Goal: Information Seeking & Learning: Learn about a topic

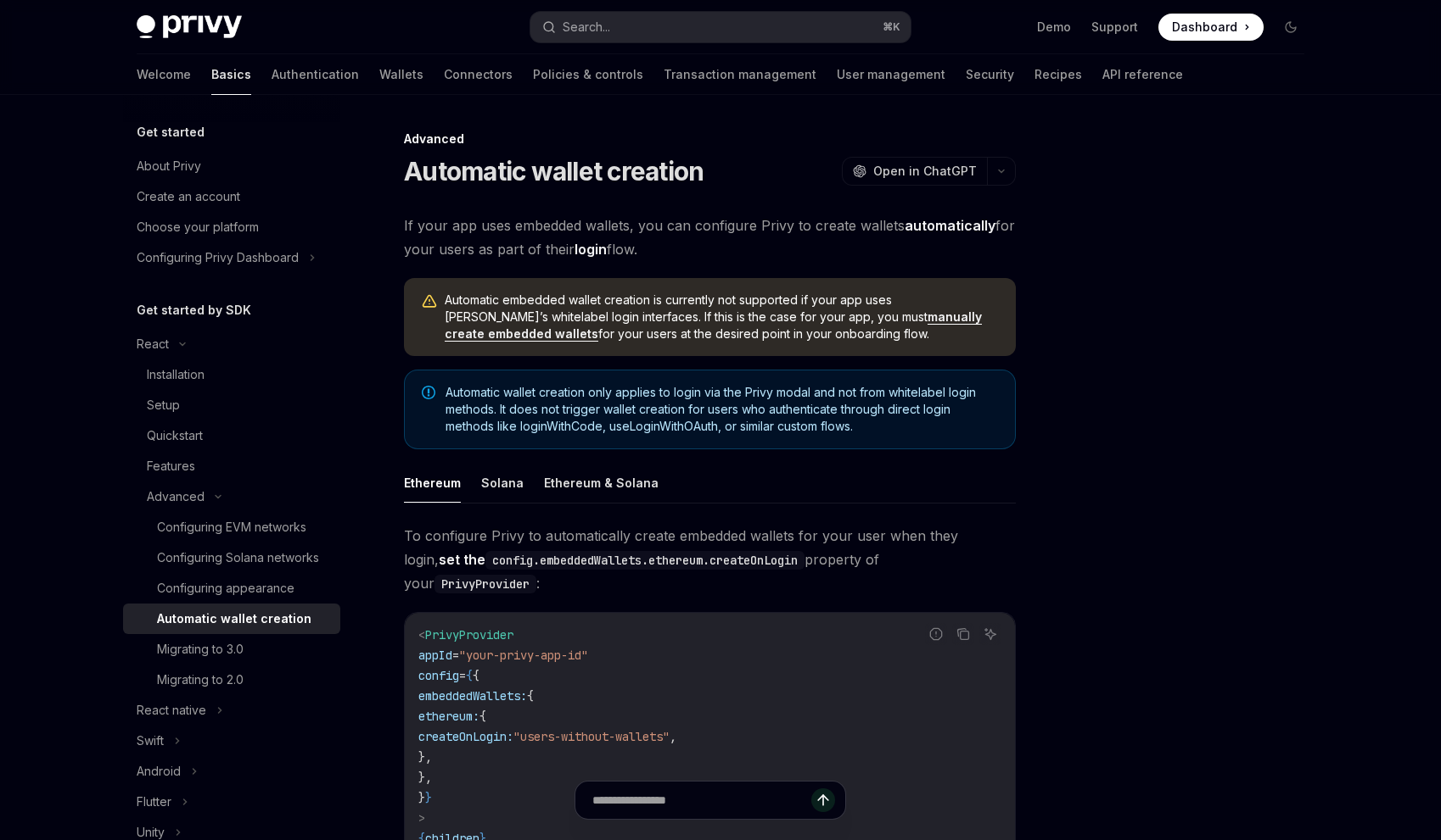
type textarea "*"
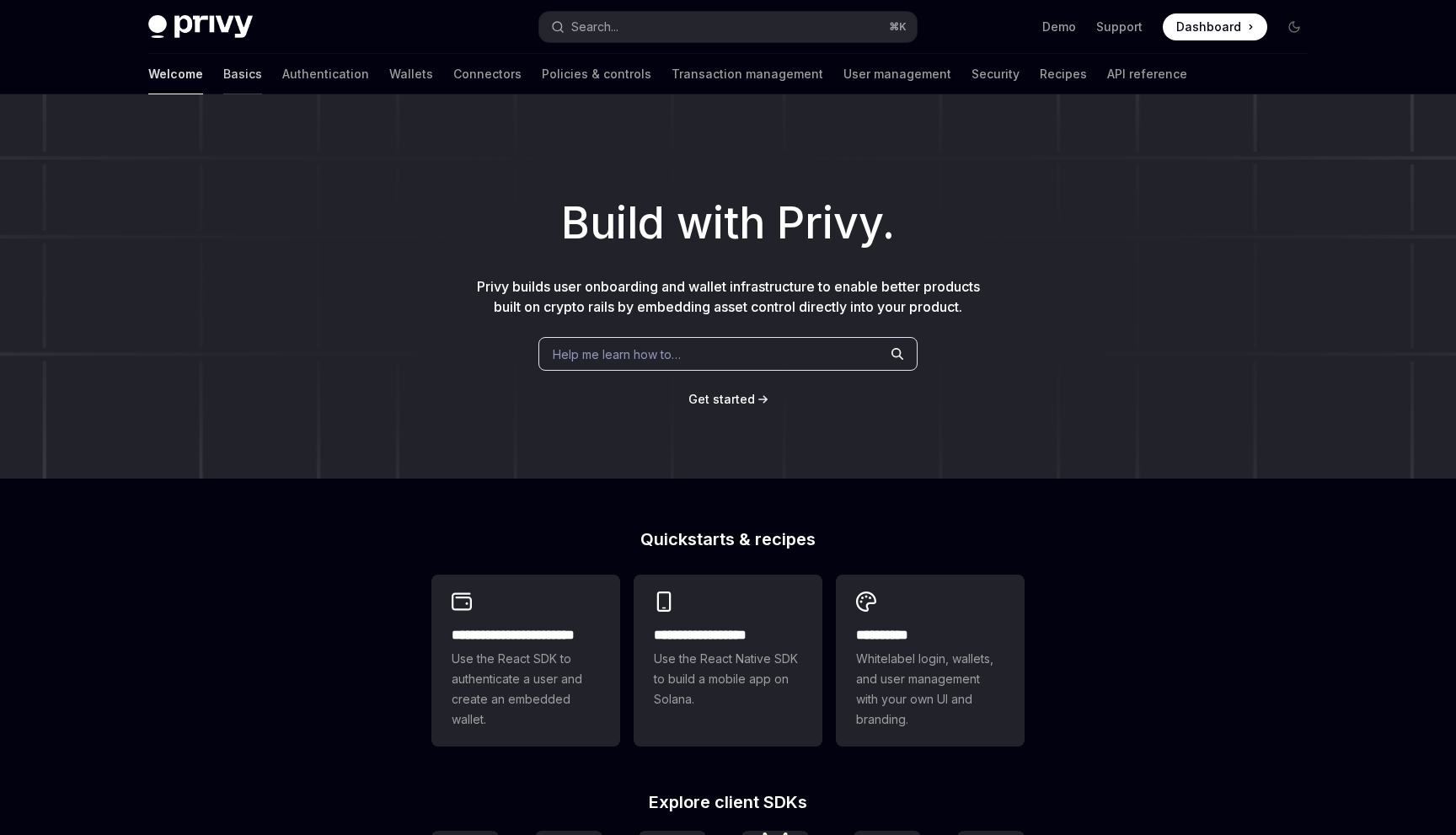
click at [223, 74] on link "Basics" at bounding box center [242, 74] width 38 height 40
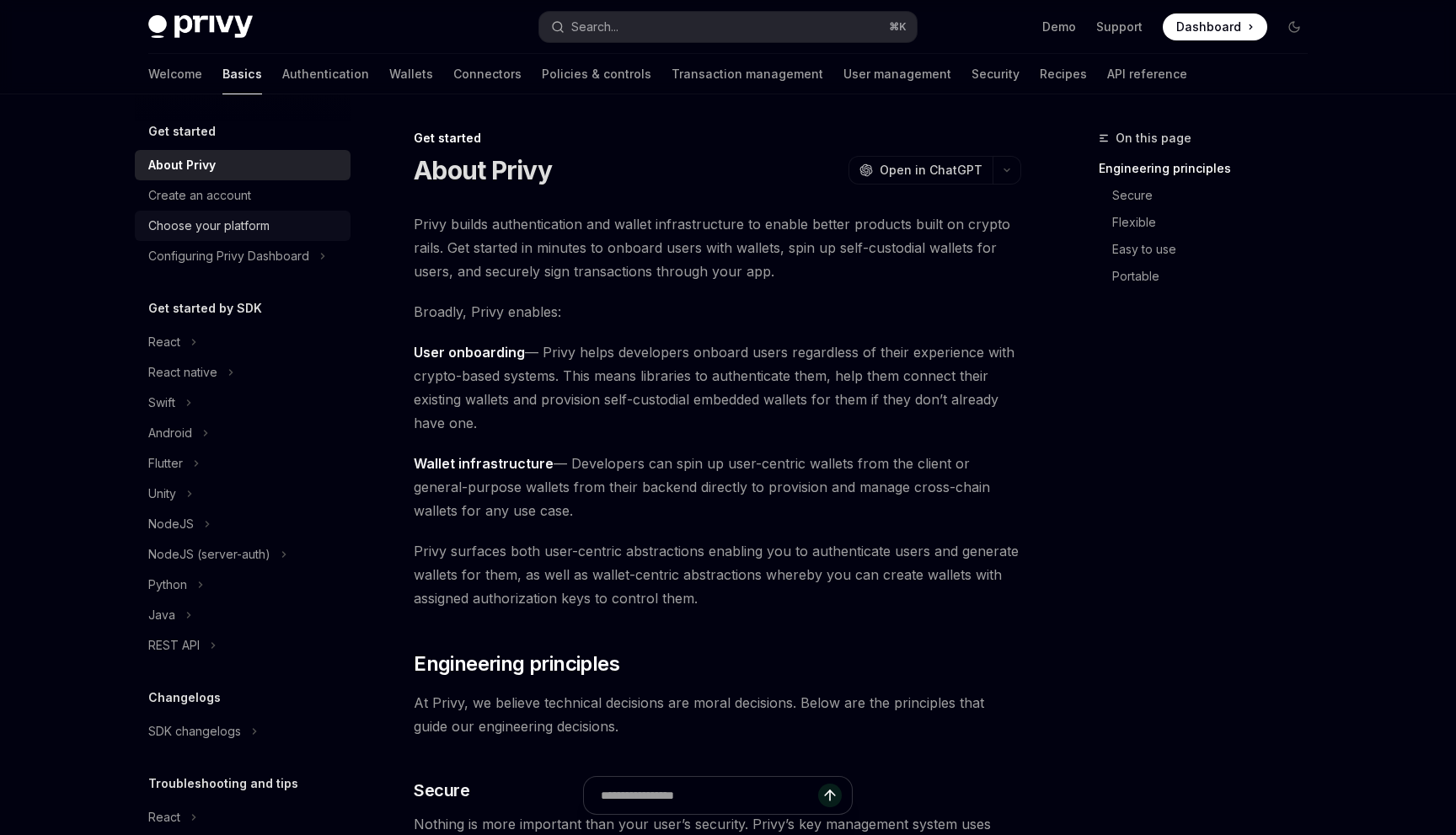
click at [165, 225] on div "Choose your platform" at bounding box center [209, 225] width 121 height 21
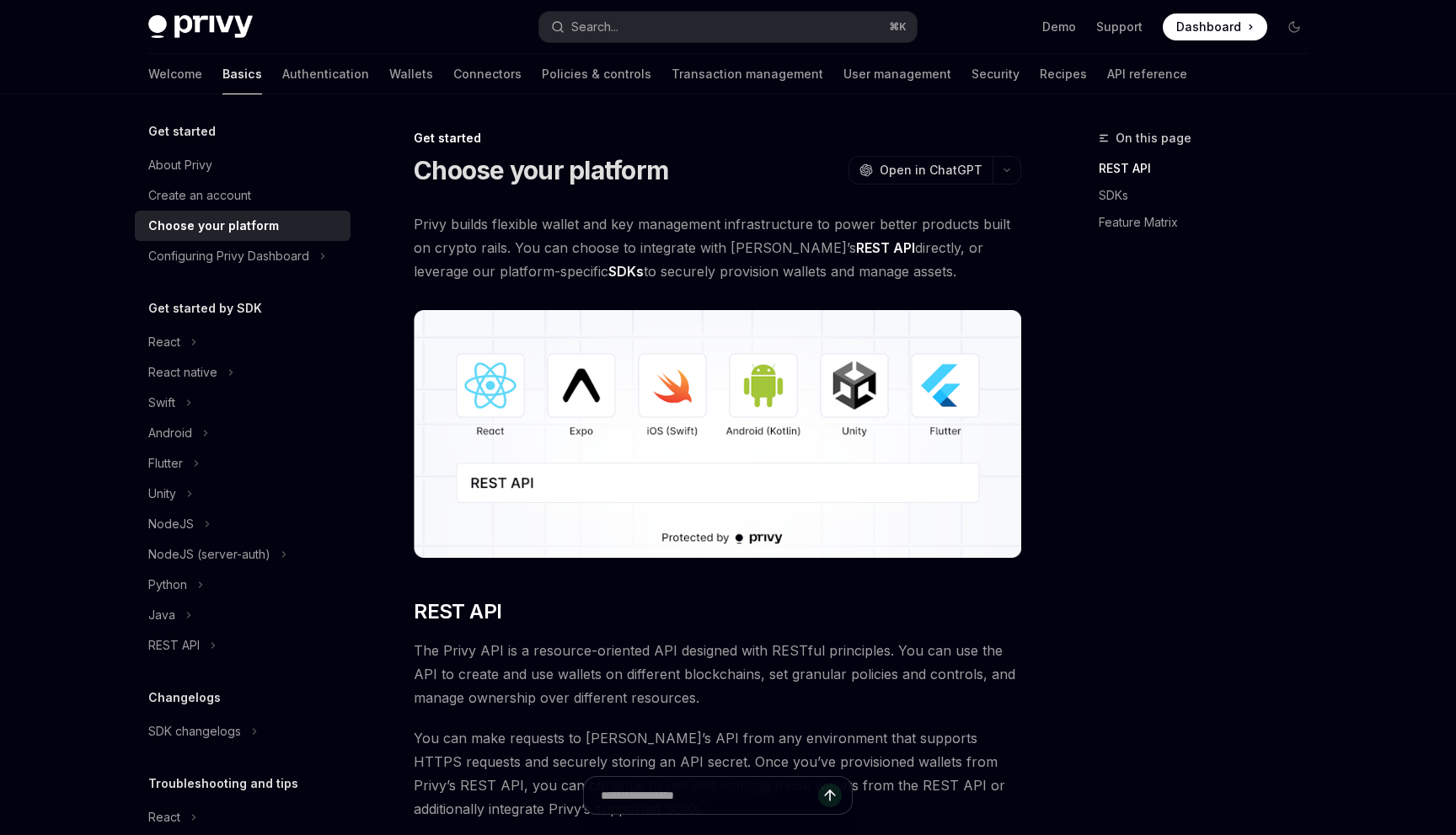
click at [493, 403] on img at bounding box center [717, 434] width 607 height 248
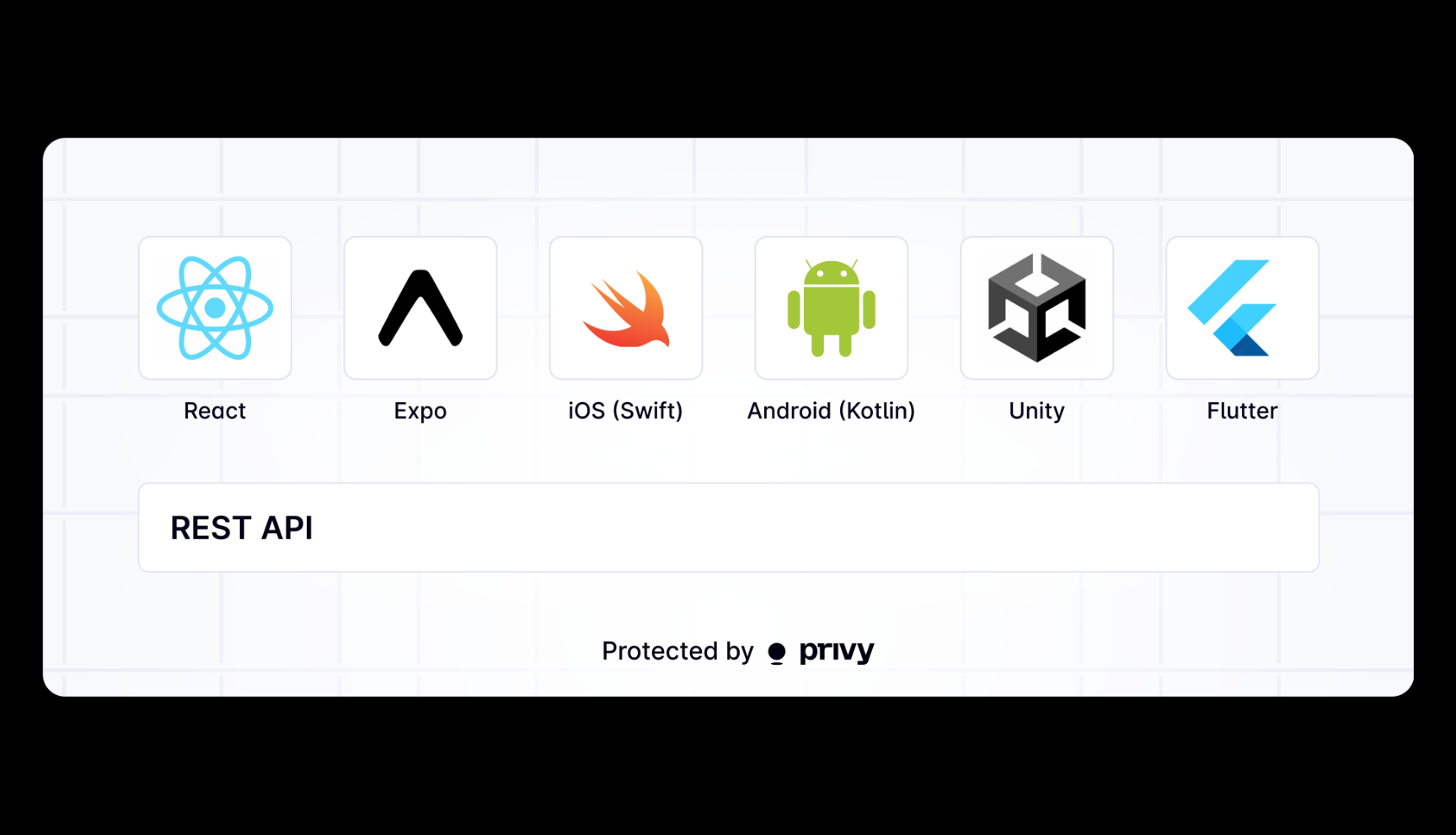
click at [480, 407] on img at bounding box center [728, 418] width 1372 height 559
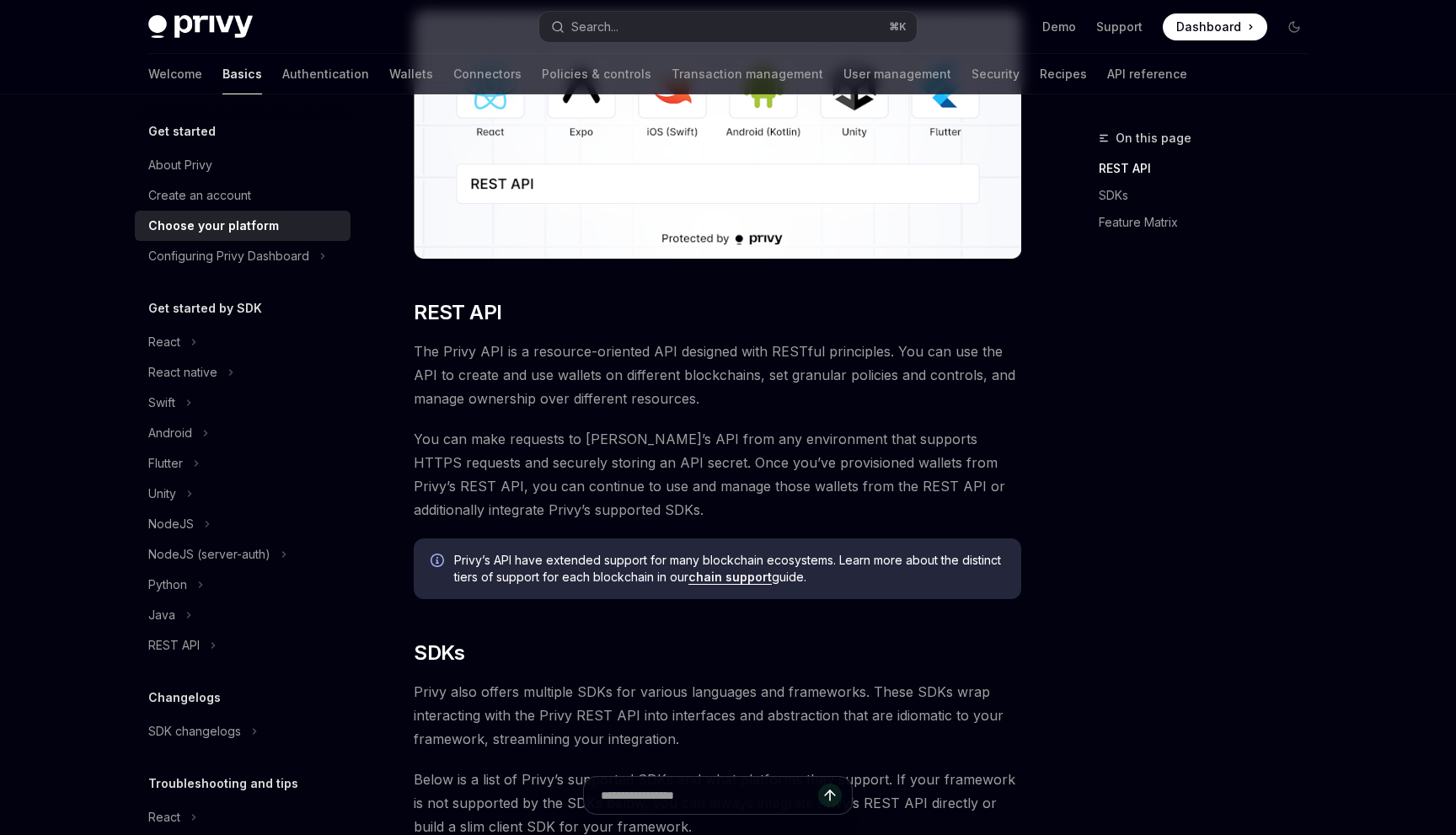
scroll to position [309, 0]
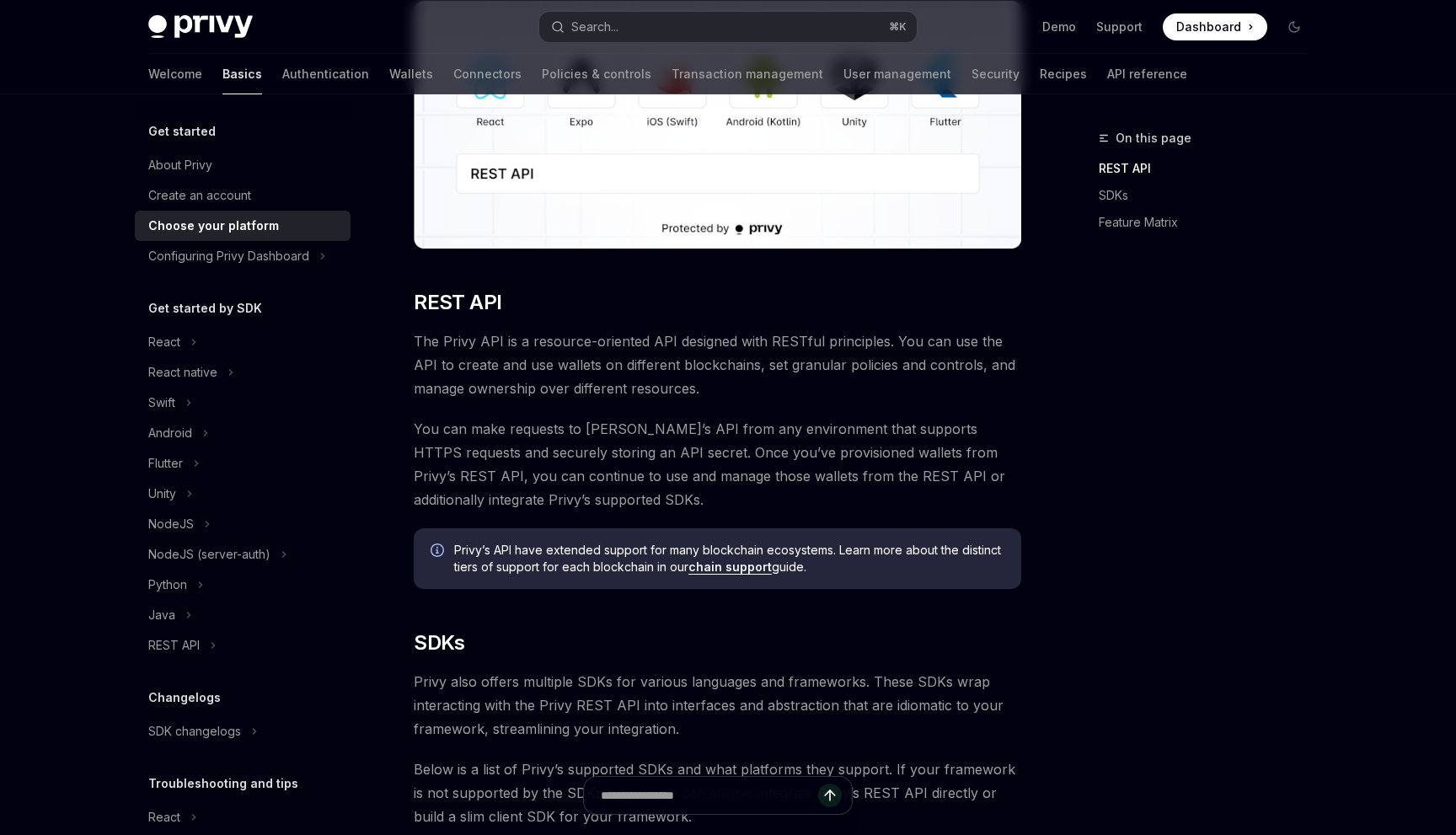
click at [727, 572] on link "chain support" at bounding box center [729, 566] width 84 height 15
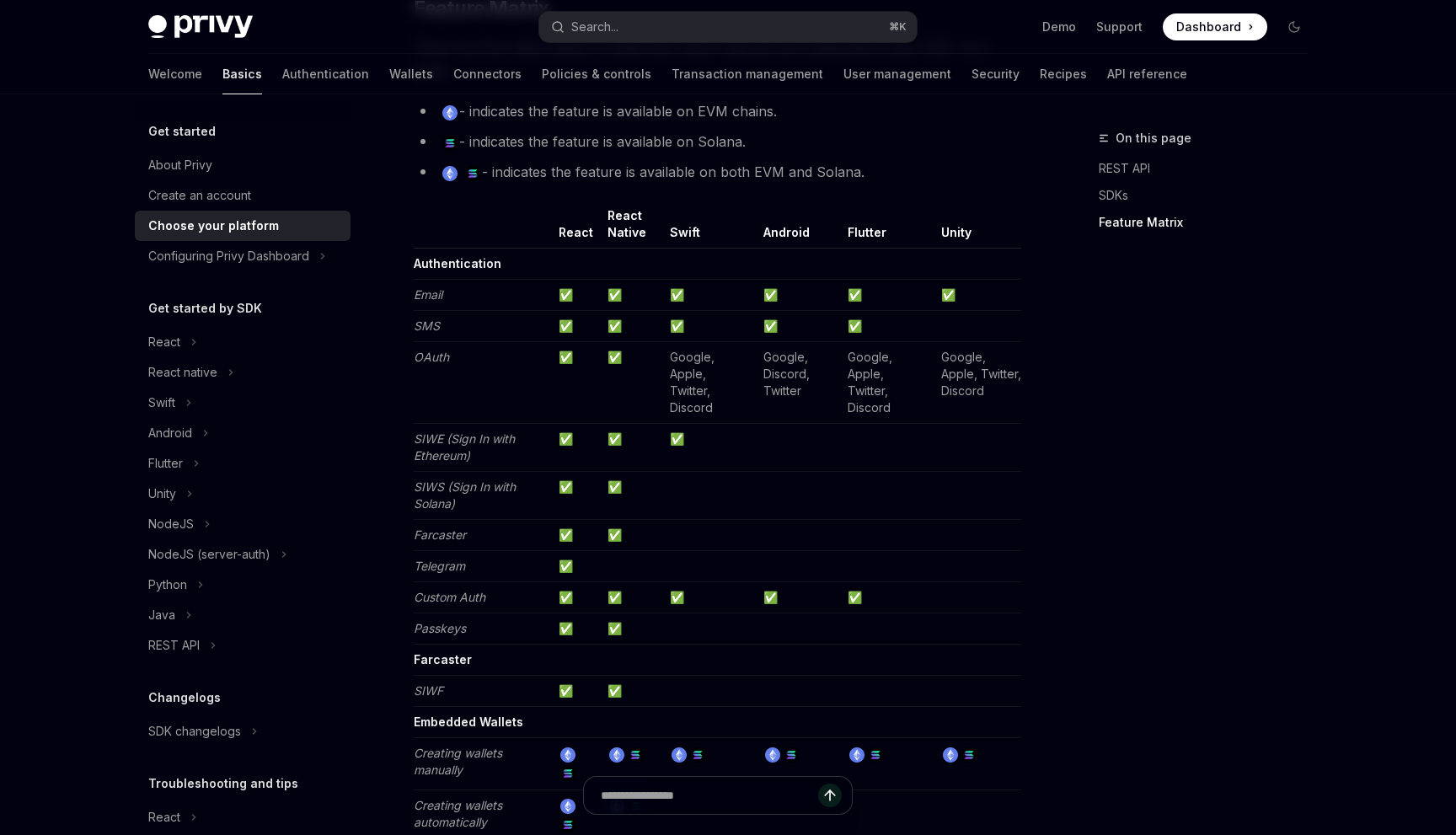
scroll to position [1649, 0]
click at [233, 333] on div "React" at bounding box center [242, 342] width 216 height 31
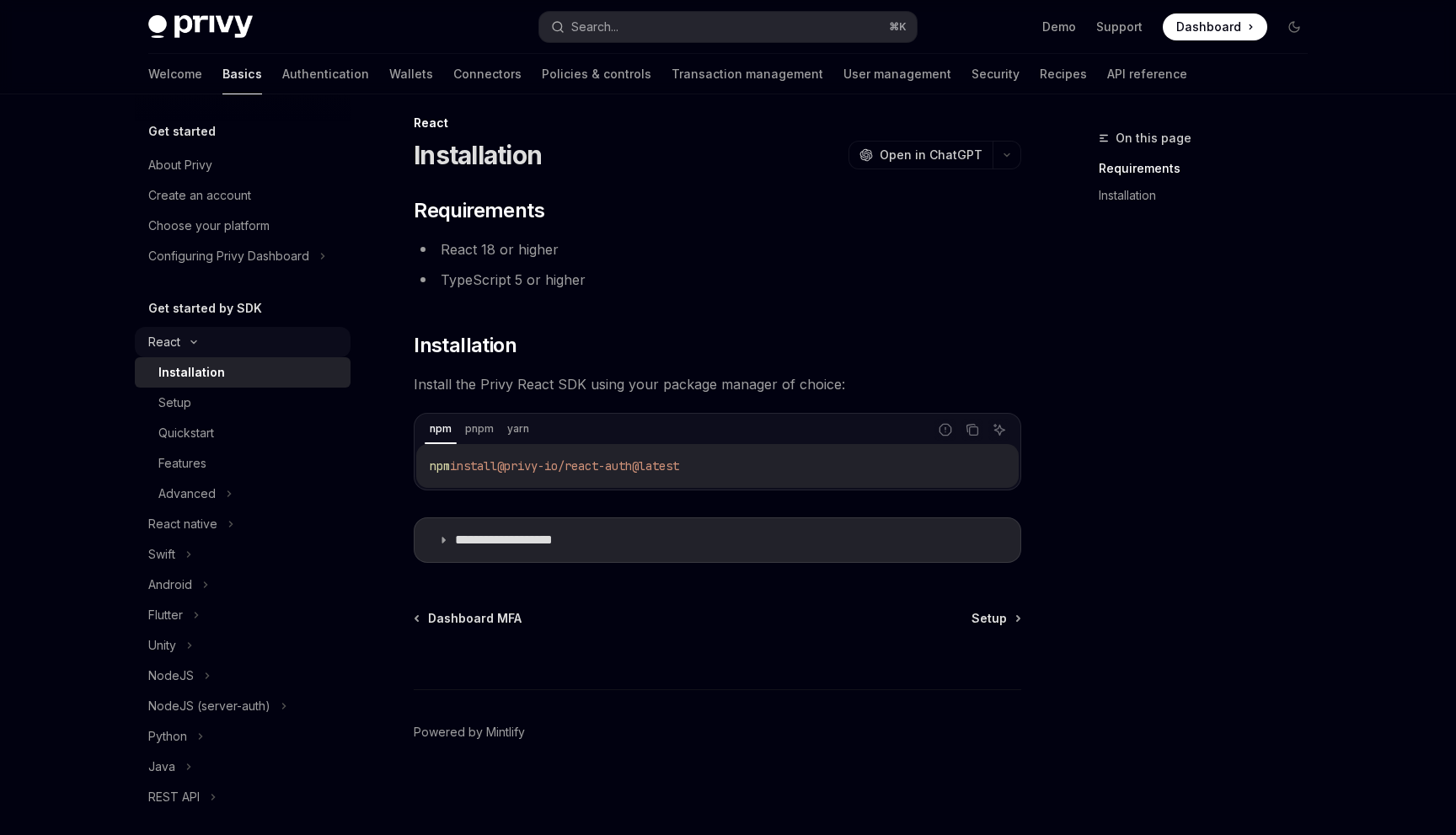
scroll to position [15, 0]
click at [237, 399] on div "Setup" at bounding box center [249, 403] width 182 height 21
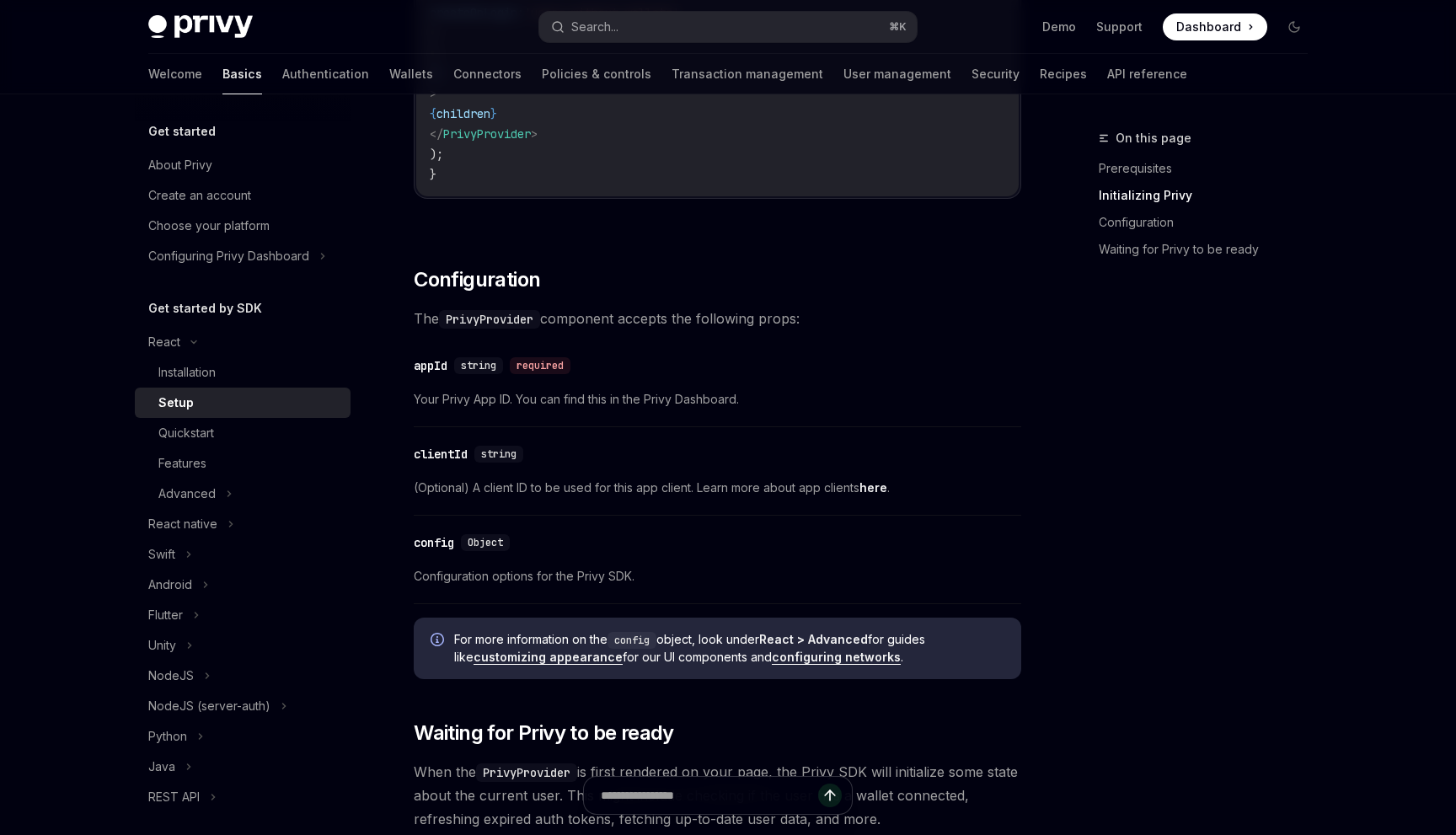
scroll to position [1074, 0]
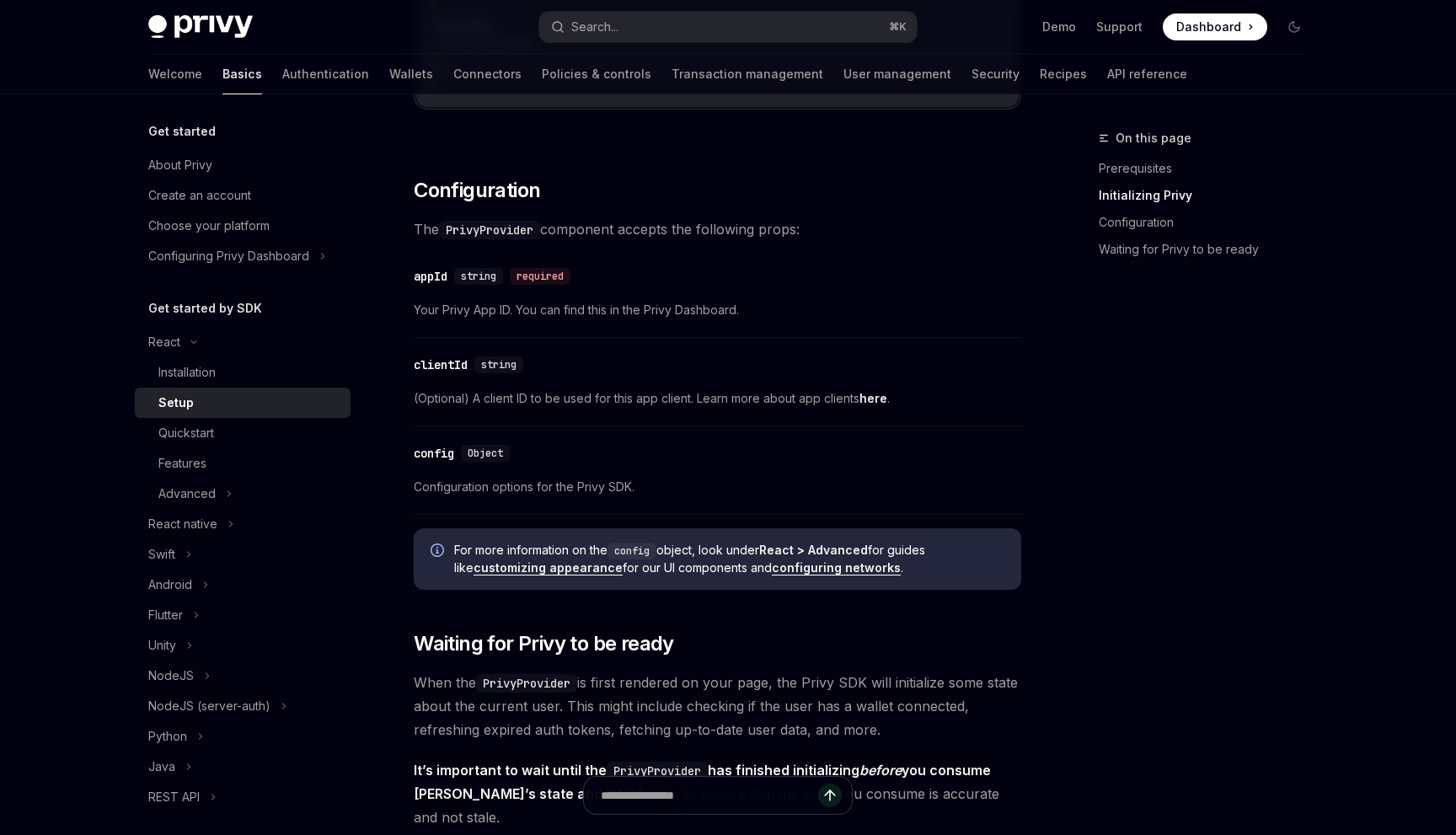
click at [881, 396] on link "here" at bounding box center [873, 398] width 28 height 15
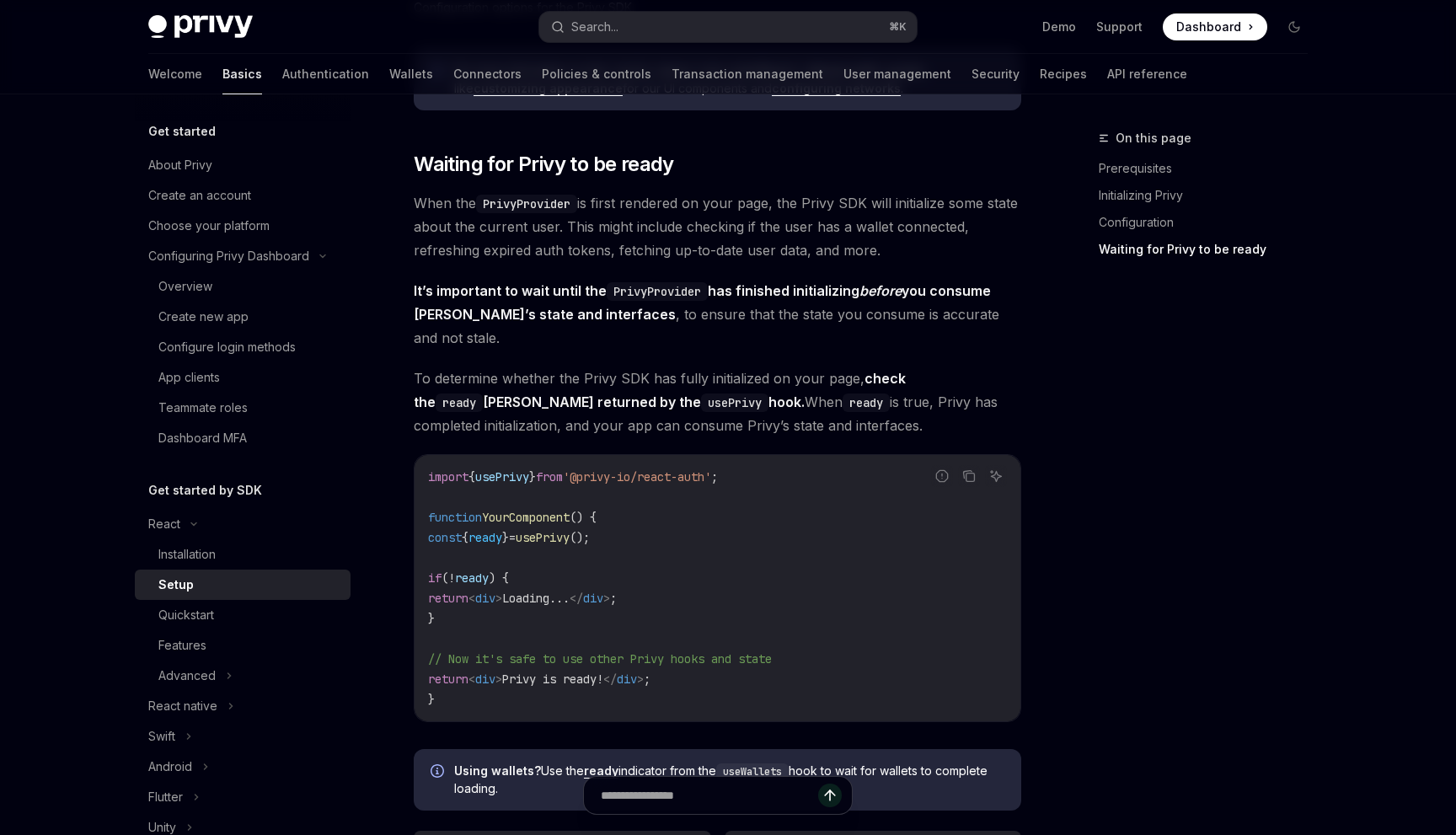
scroll to position [1522, 0]
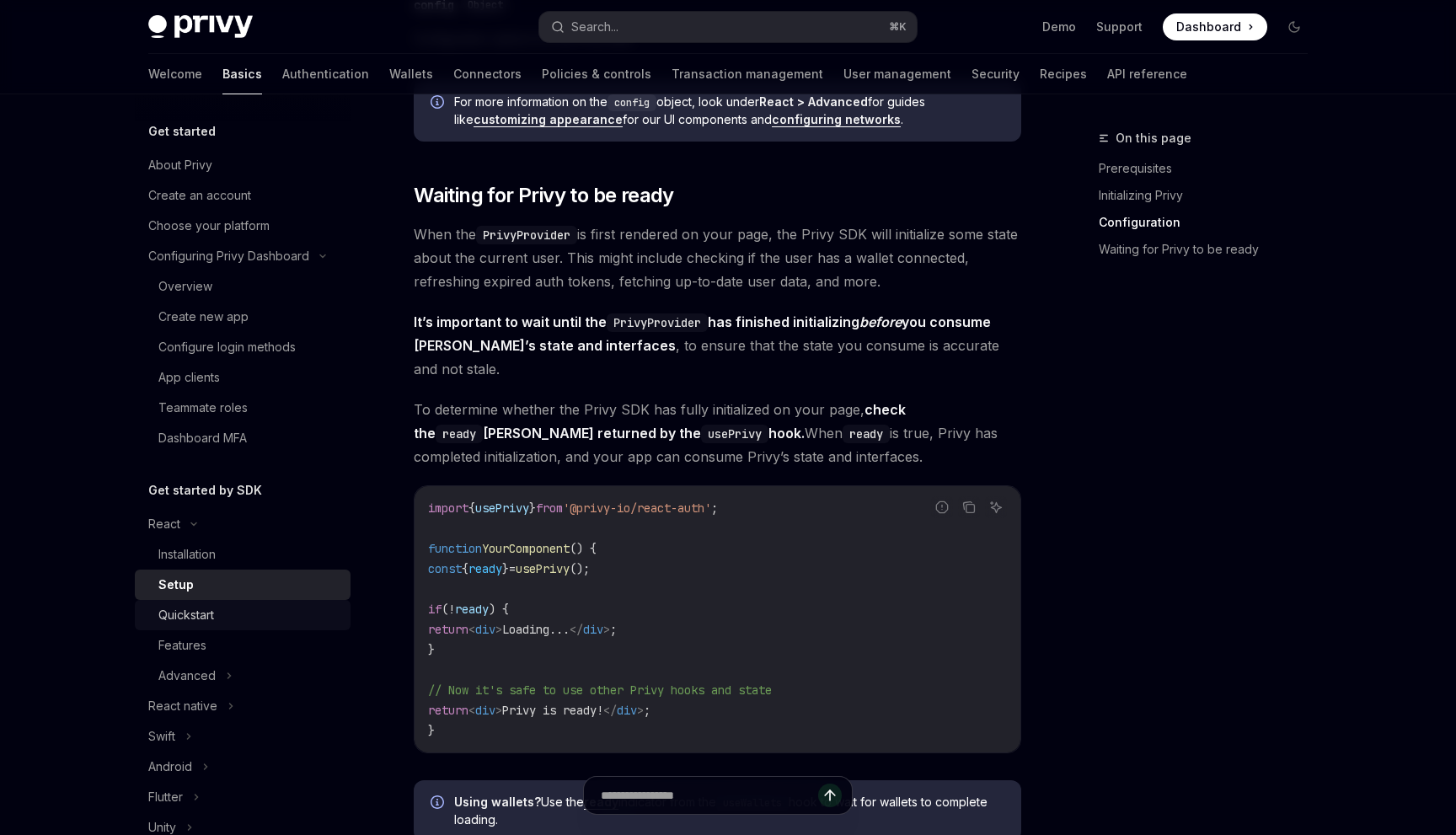
click at [217, 619] on div "Quickstart" at bounding box center [249, 615] width 182 height 21
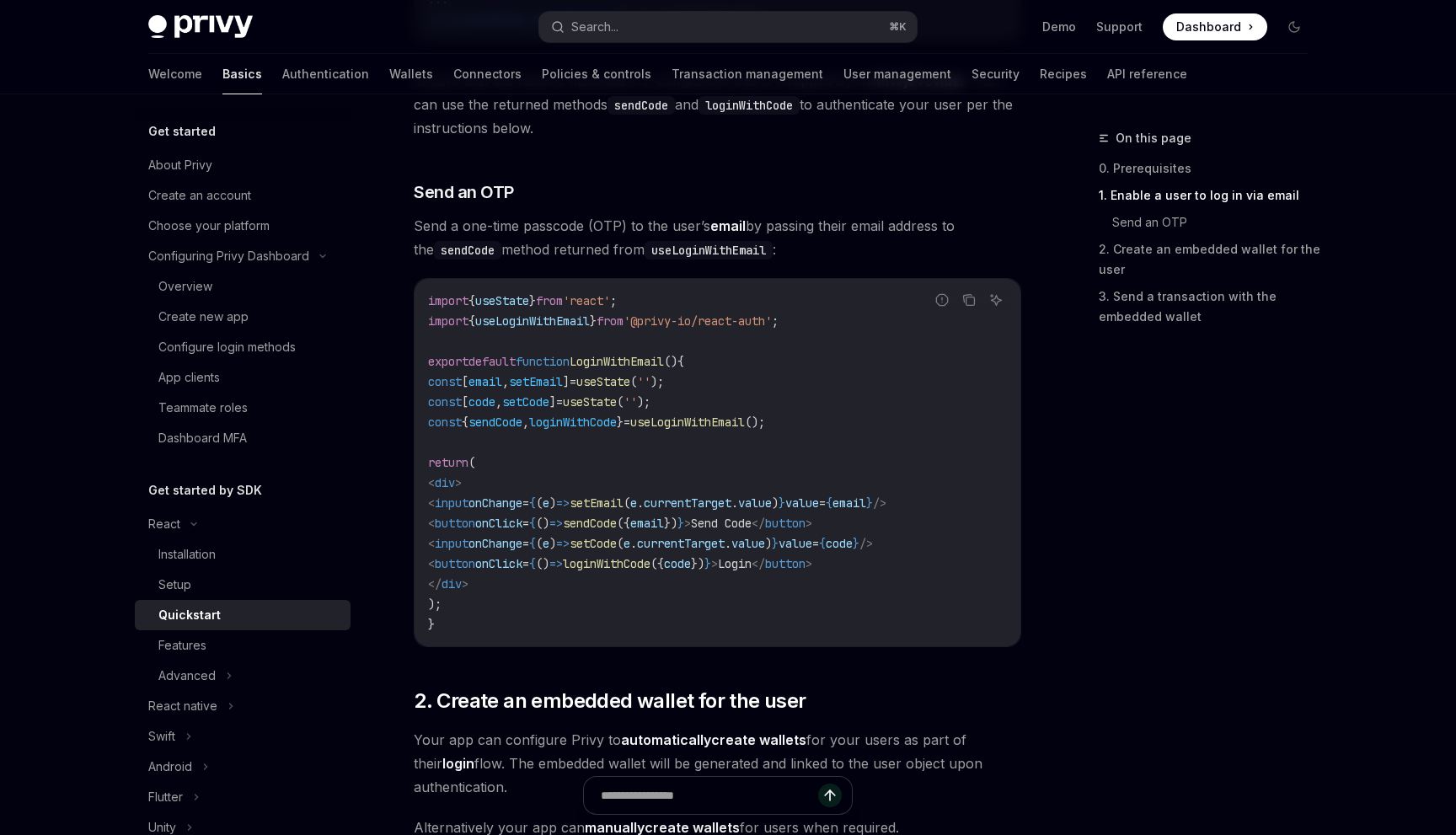
scroll to position [634, 0]
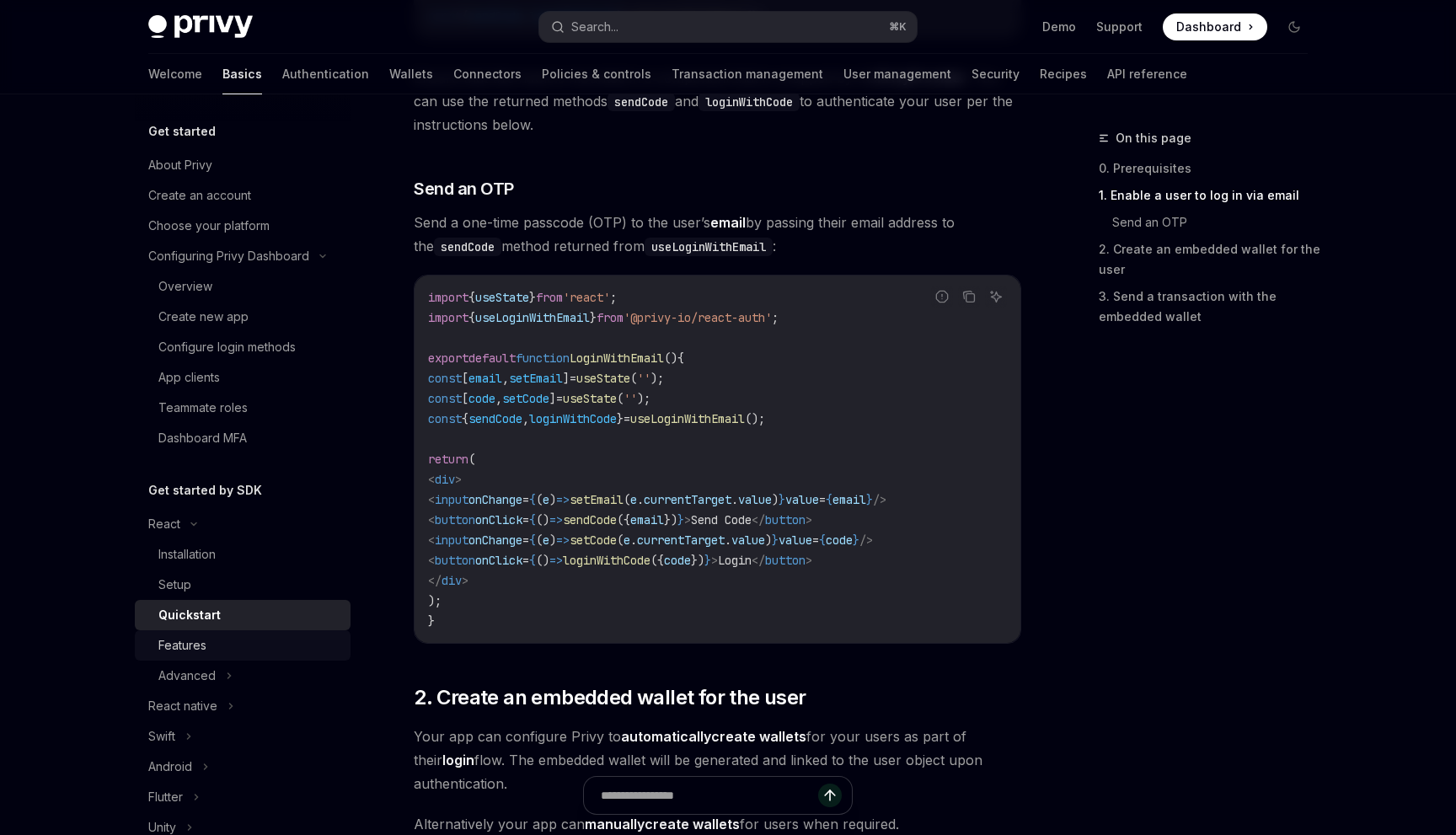
click at [272, 652] on div "Features" at bounding box center [249, 646] width 182 height 21
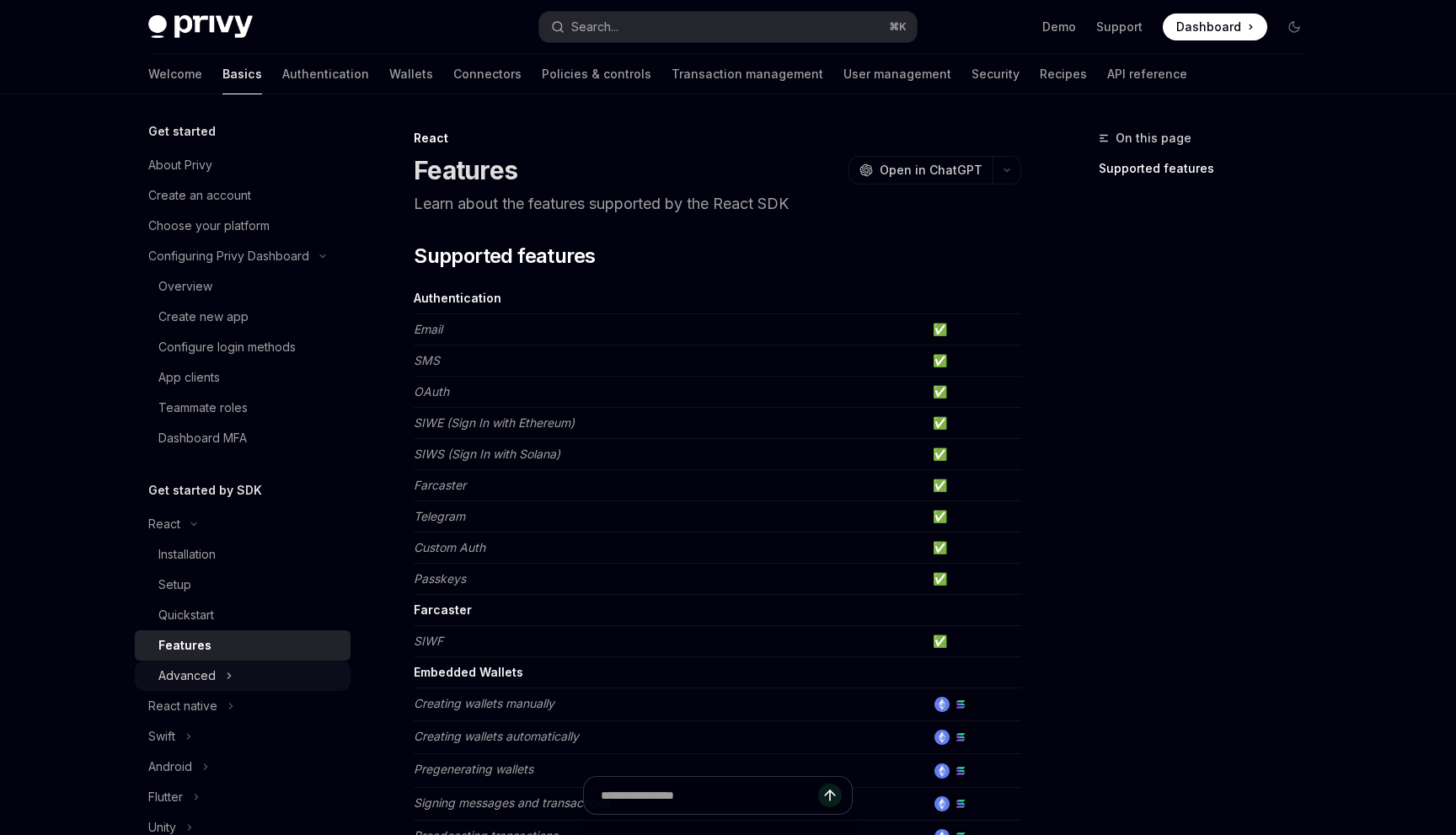
click at [265, 681] on div "Advanced" at bounding box center [242, 675] width 216 height 31
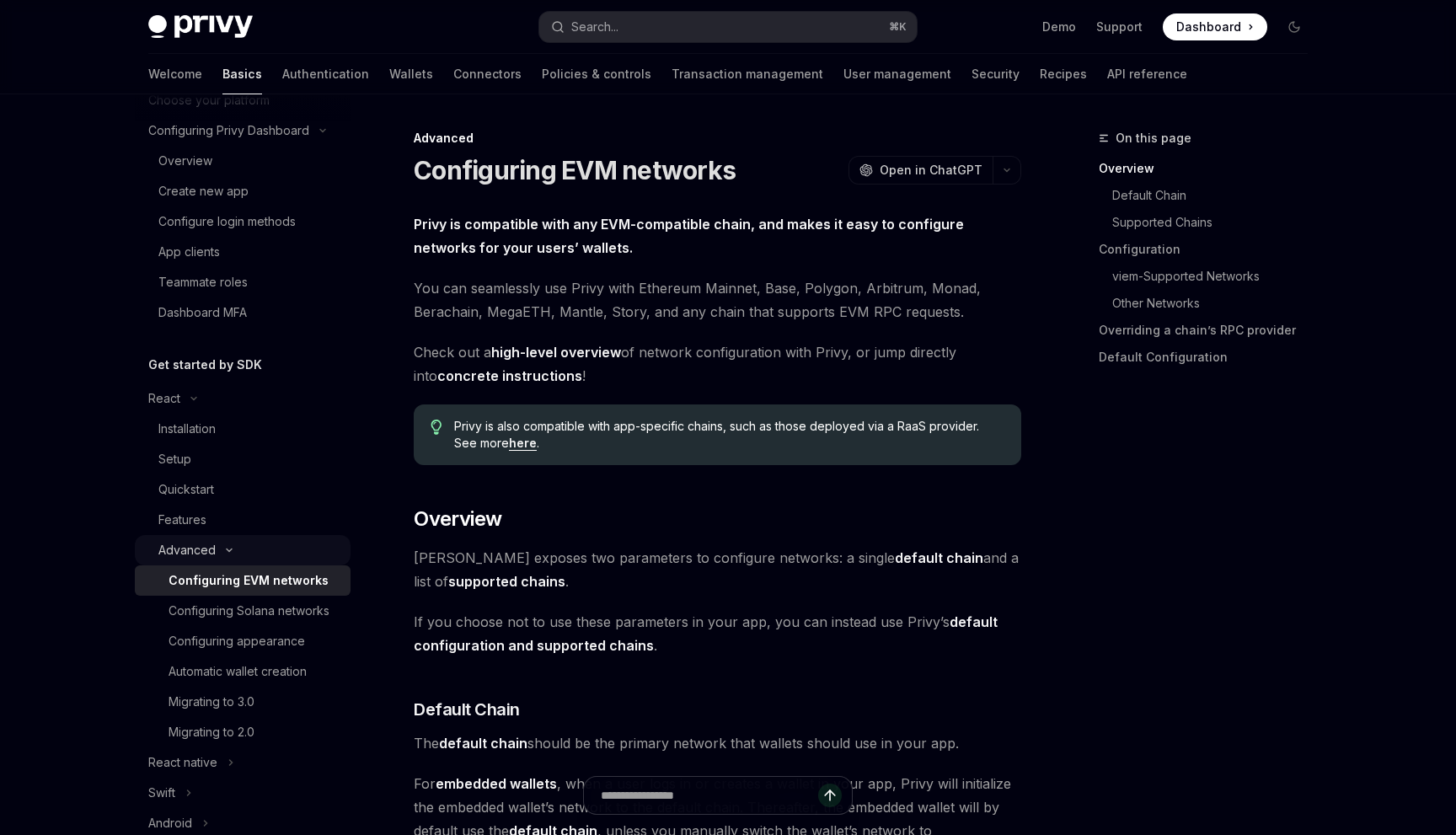
scroll to position [153, 0]
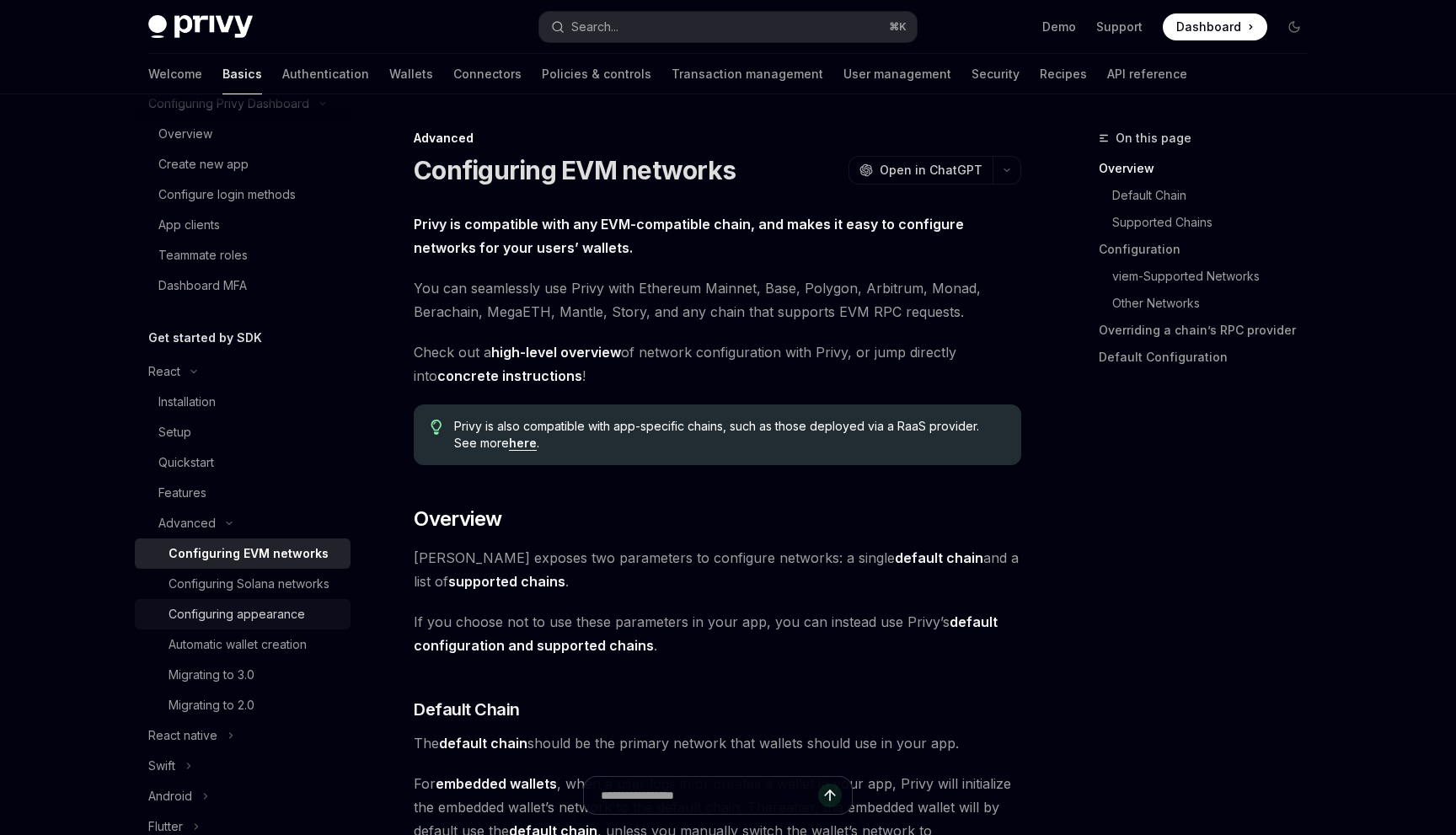
click at [296, 615] on div "Configuring appearance" at bounding box center [236, 614] width 137 height 21
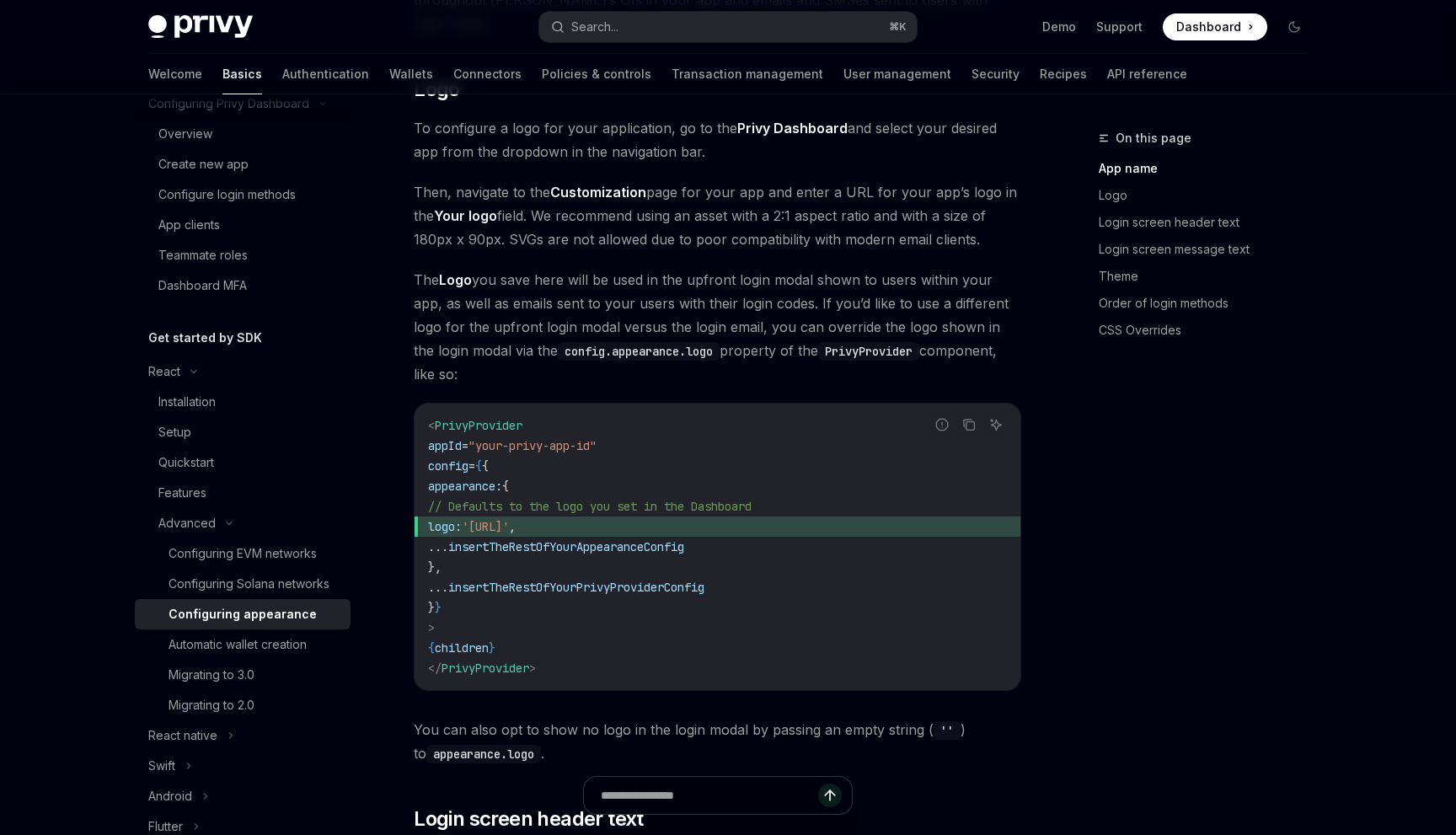
scroll to position [657, 0]
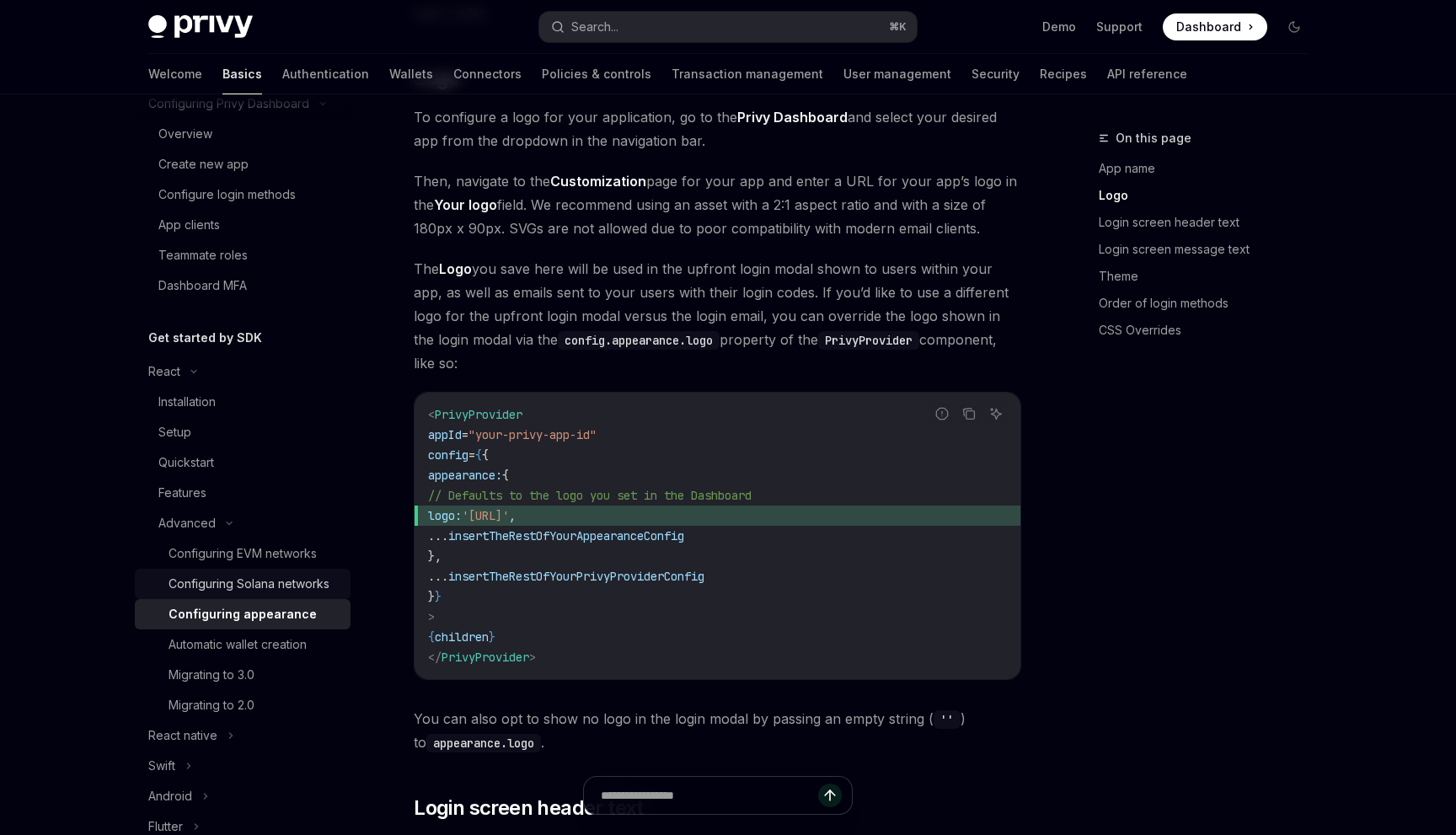
click at [275, 572] on link "Configuring Solana networks" at bounding box center [242, 584] width 216 height 31
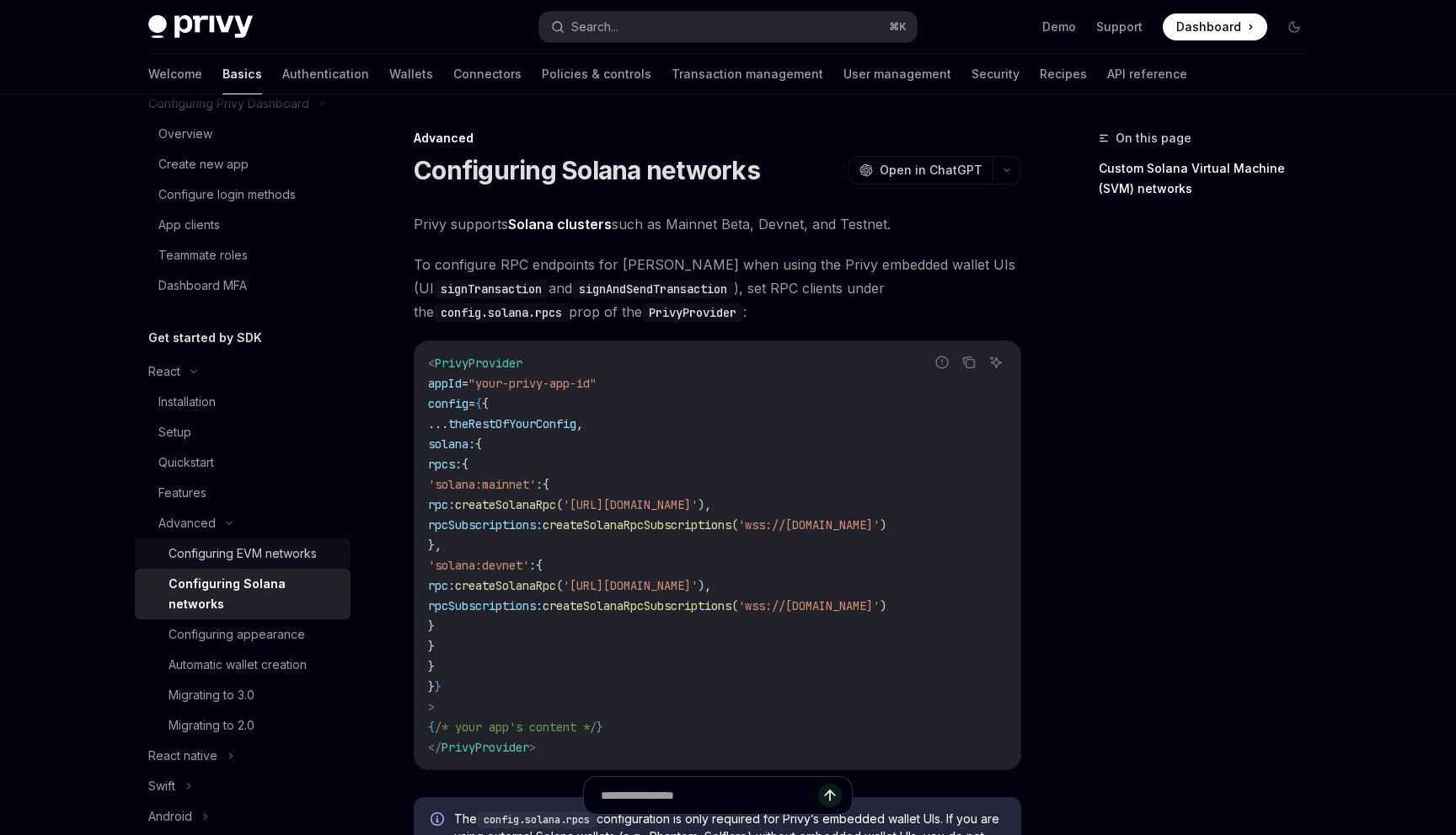
click at [276, 556] on div "Configuring EVM networks" at bounding box center [242, 553] width 149 height 21
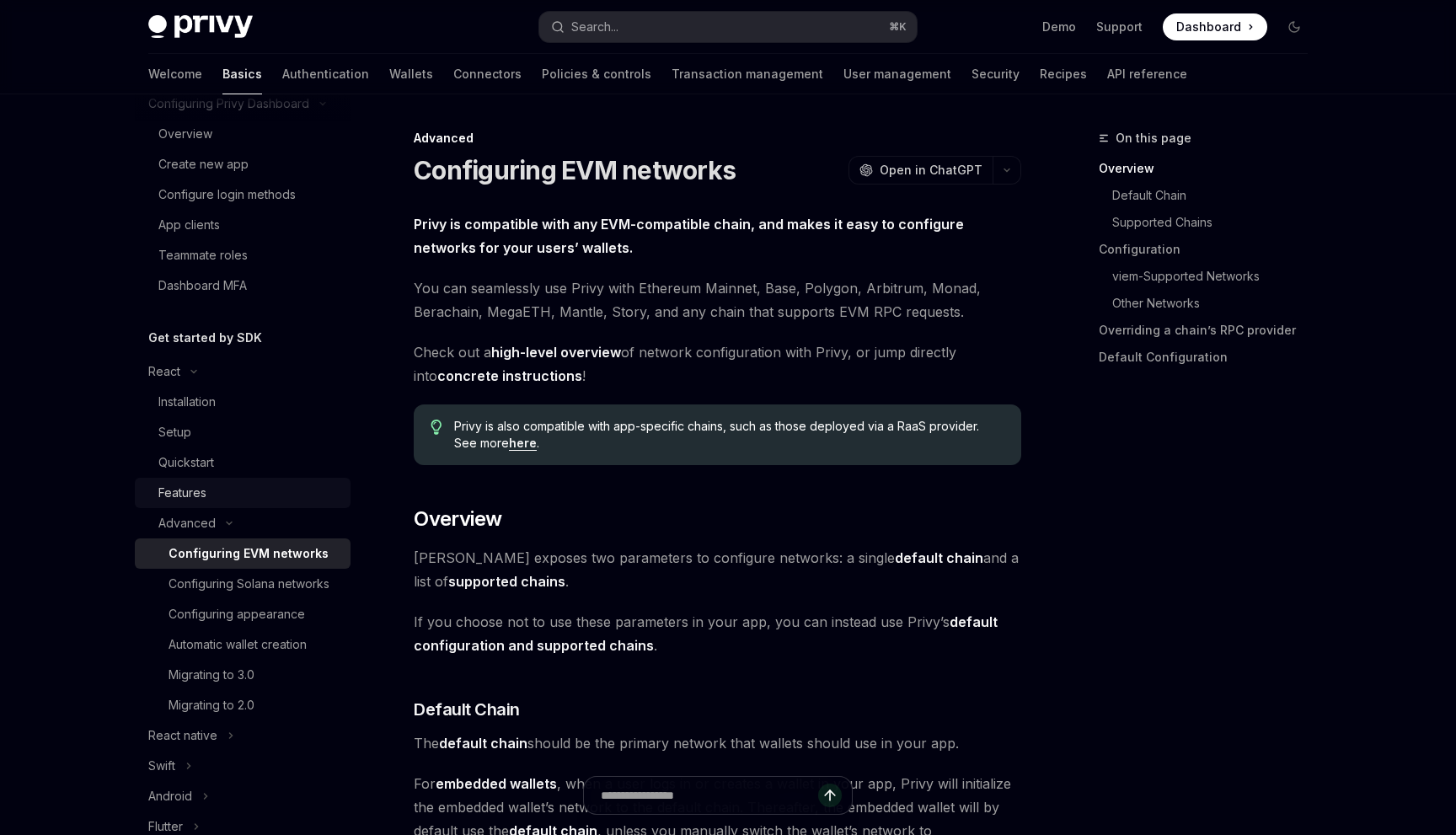
click at [249, 495] on div "Features" at bounding box center [249, 493] width 182 height 21
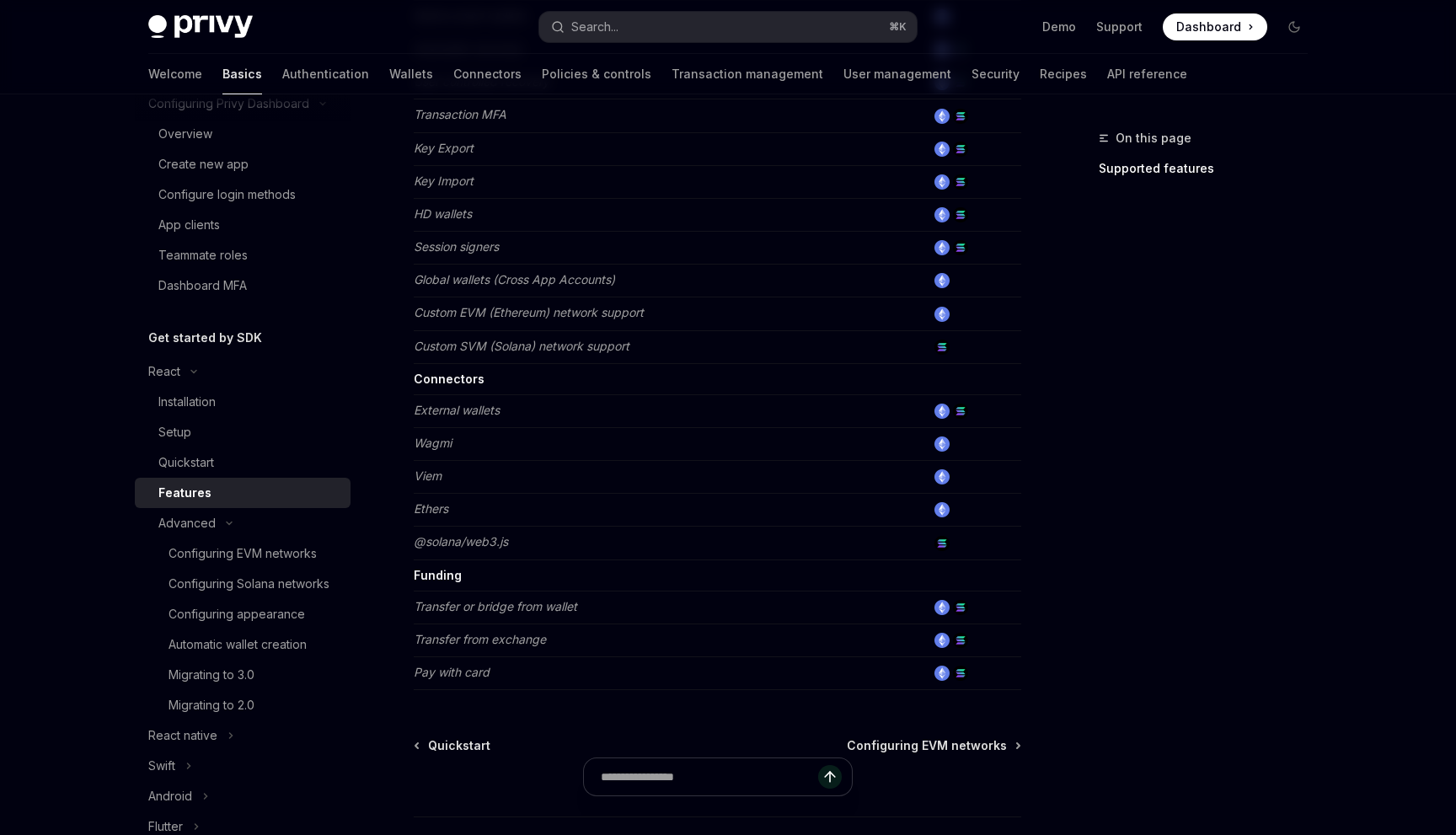
scroll to position [923, 0]
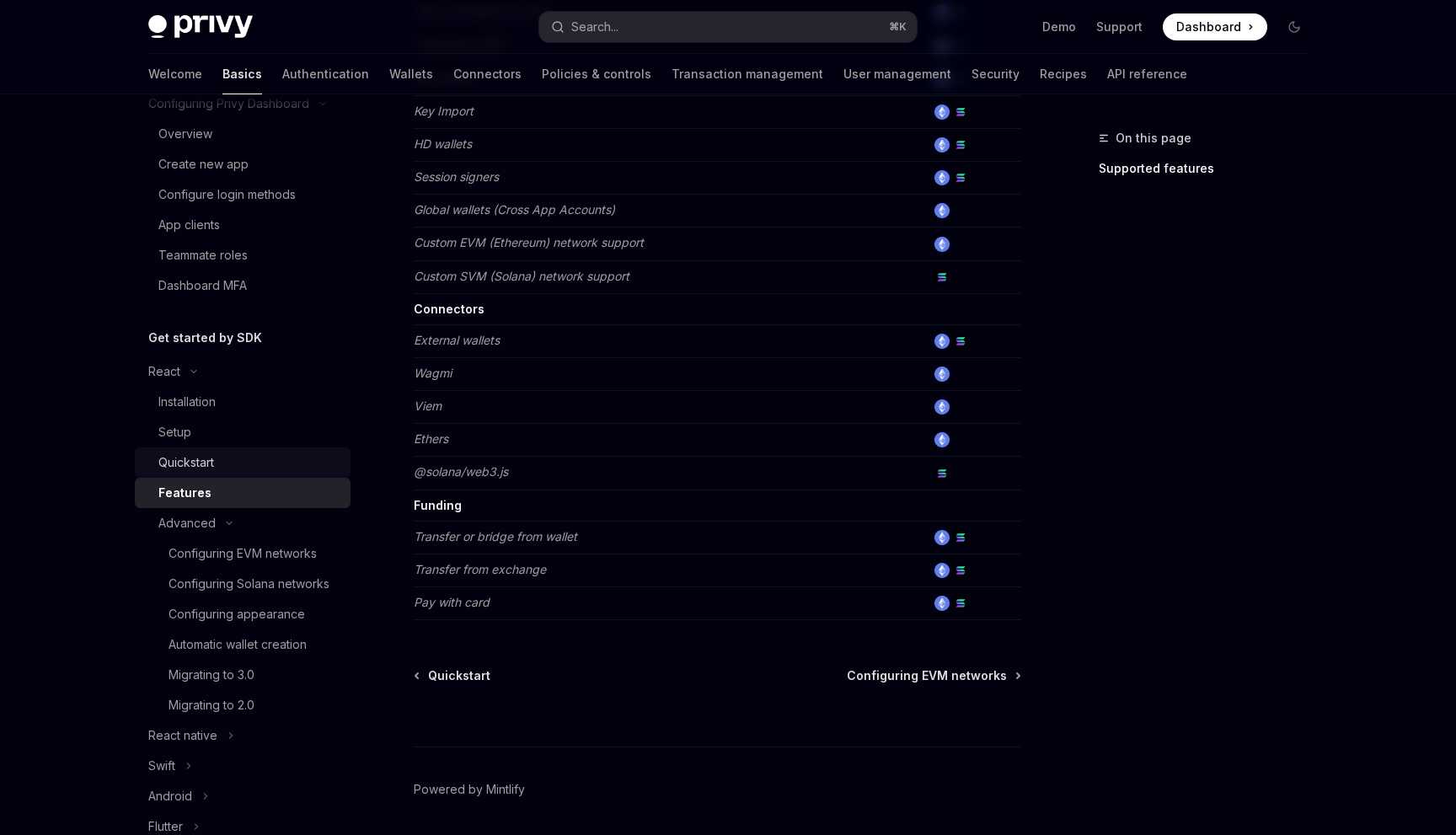
click at [245, 469] on div "Quickstart" at bounding box center [249, 463] width 182 height 21
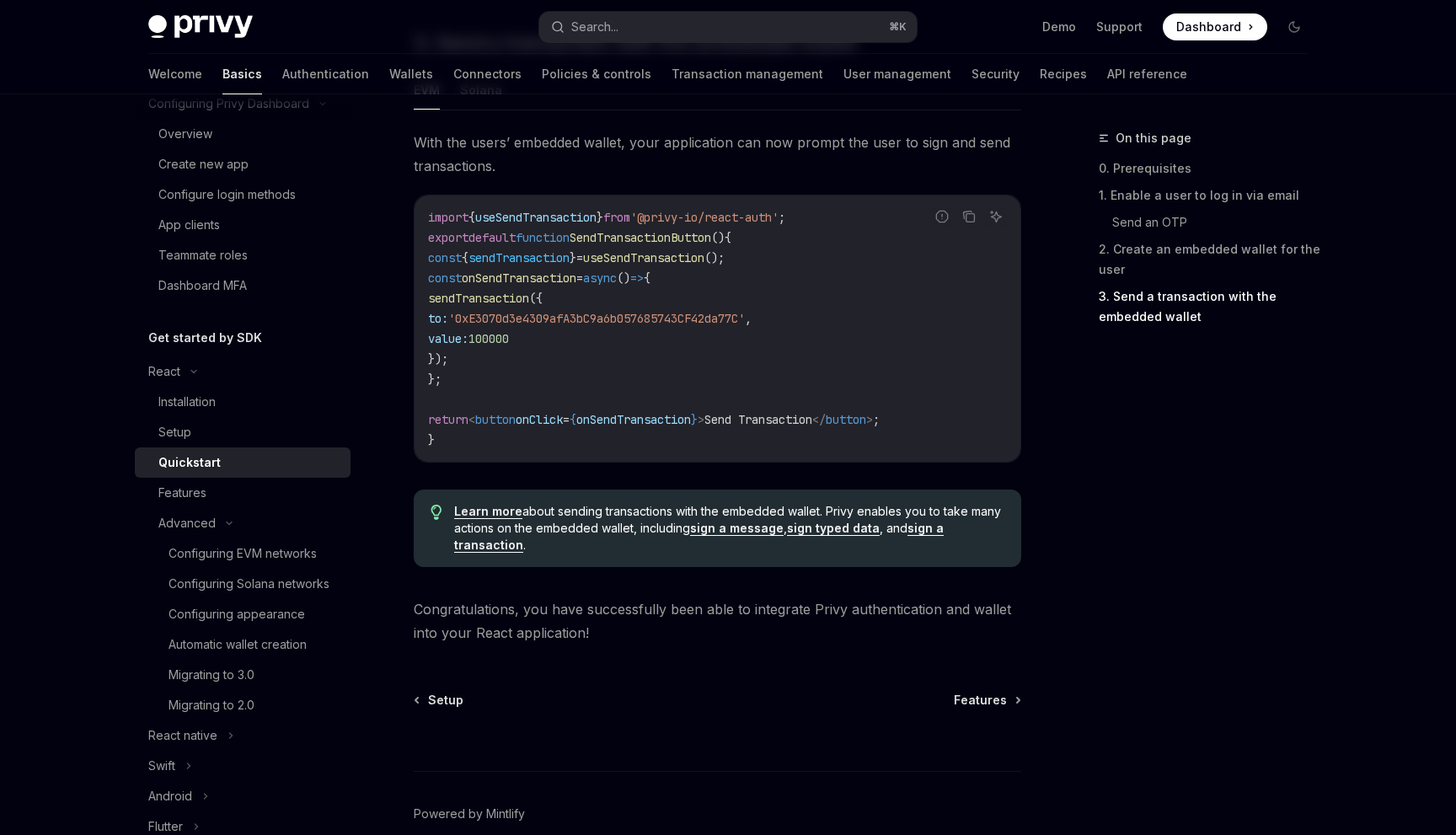
scroll to position [1633, 0]
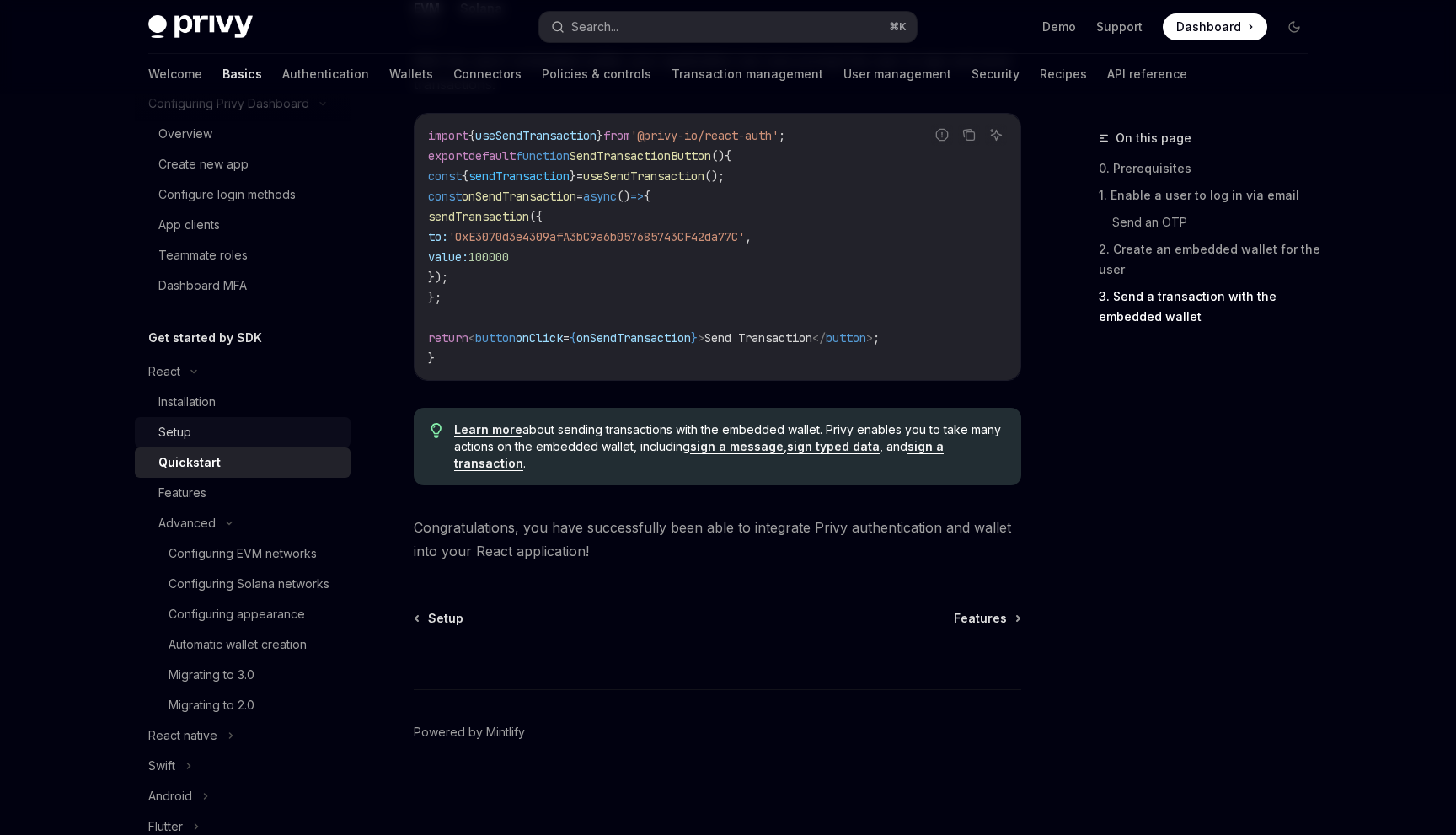
click at [284, 442] on link "Setup" at bounding box center [242, 432] width 216 height 31
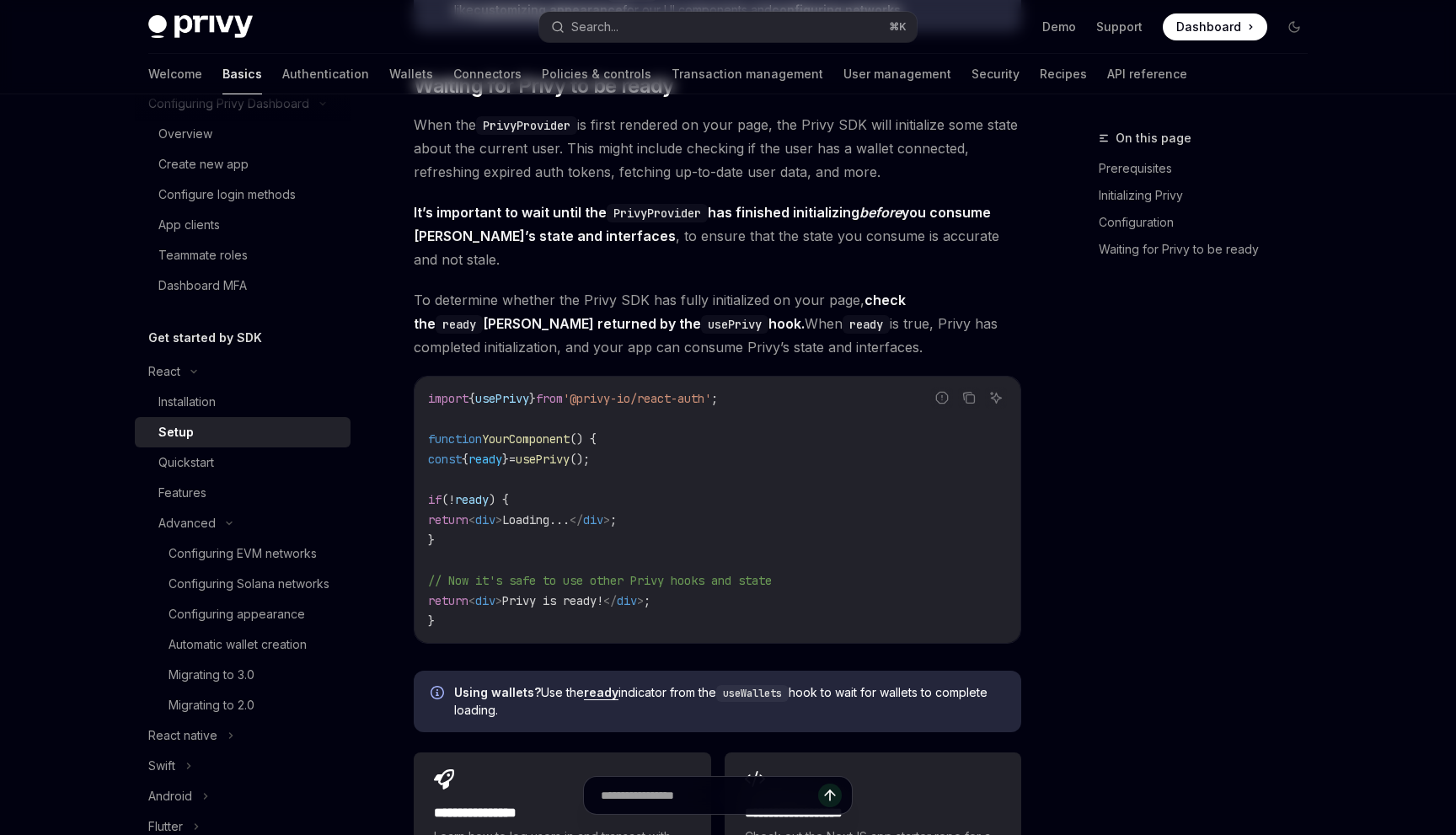
type textarea "*"
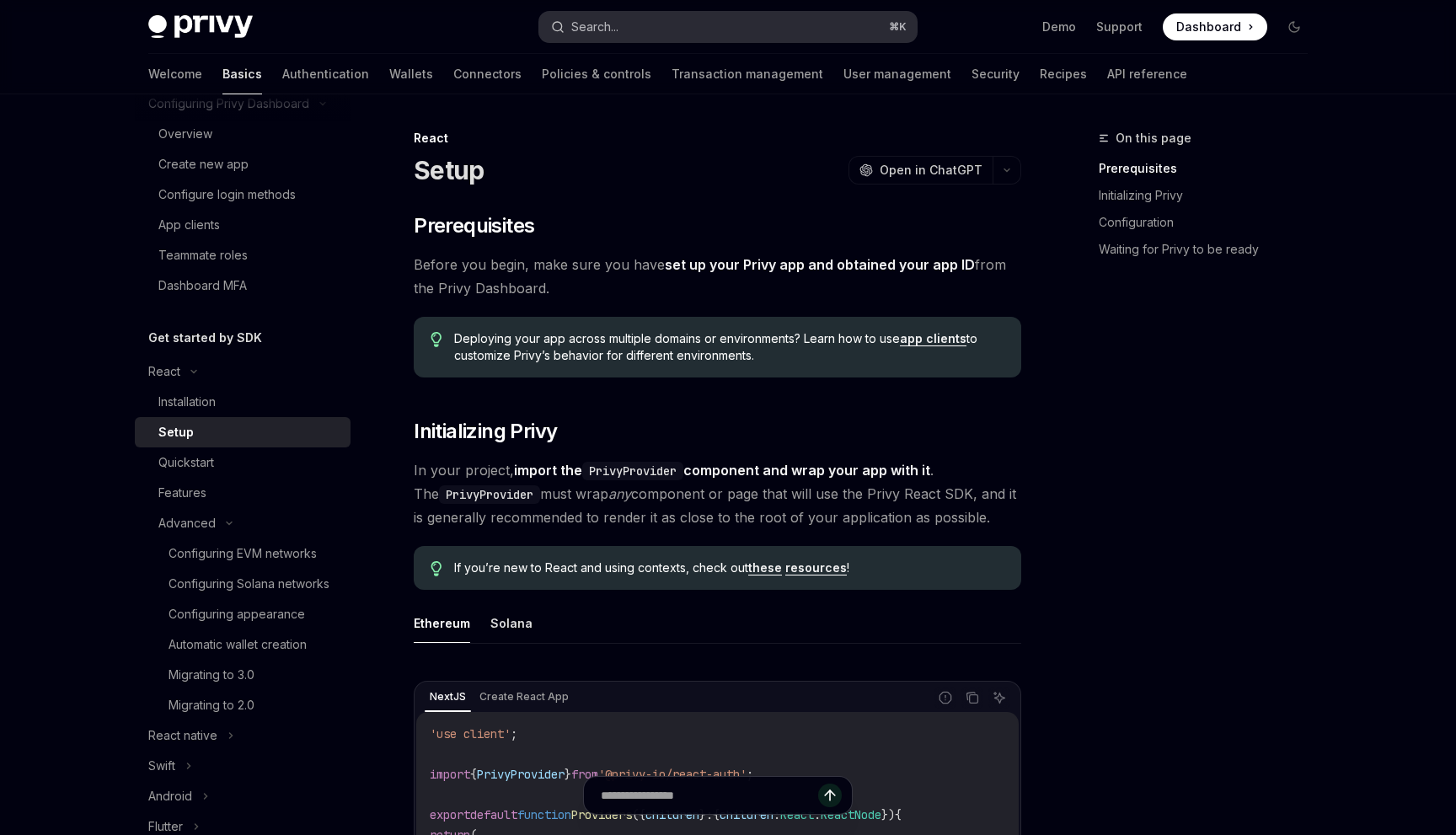
click at [657, 22] on button "Search... ⌘ K" at bounding box center [728, 27] width 378 height 31
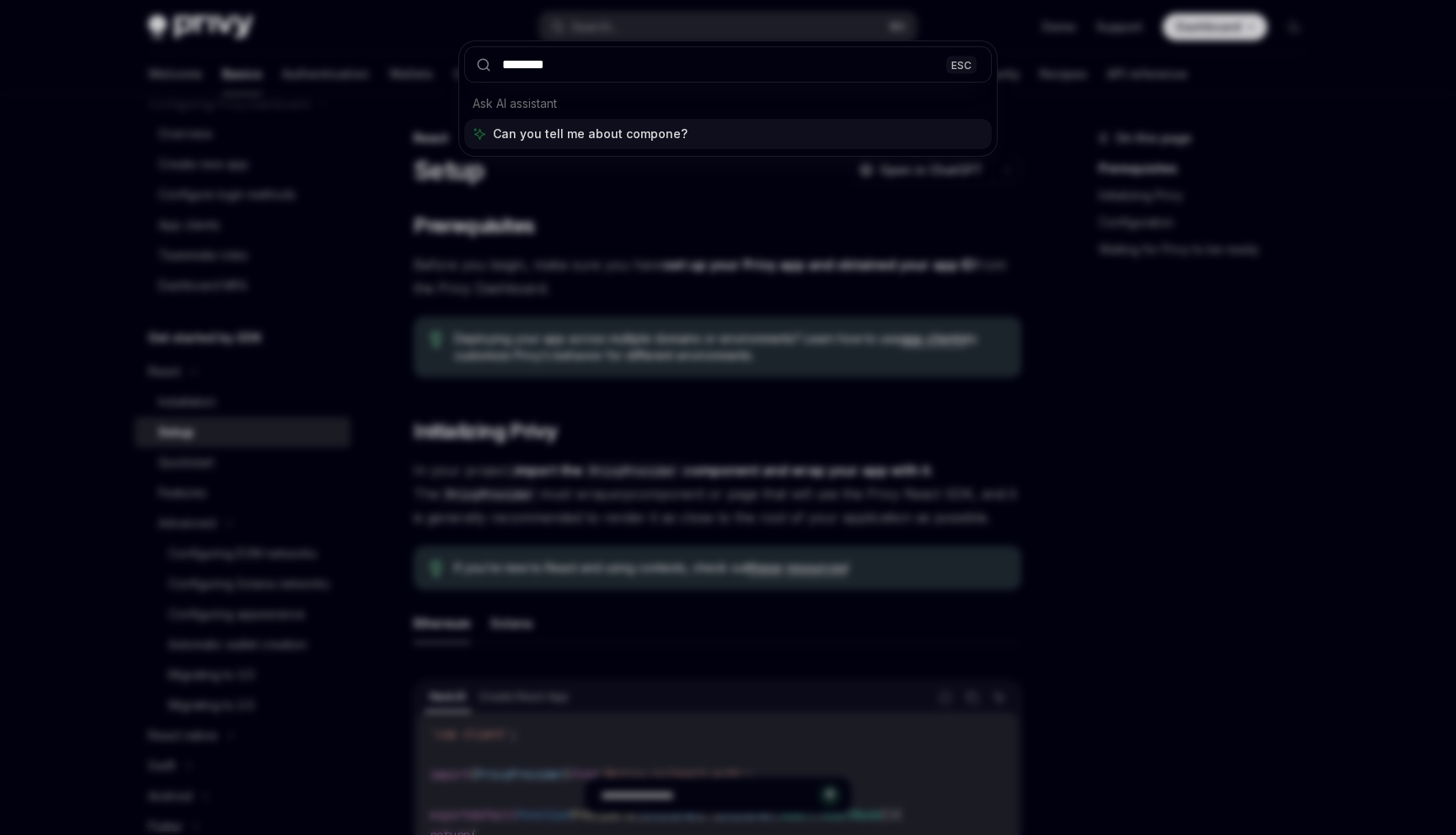
type input "*********"
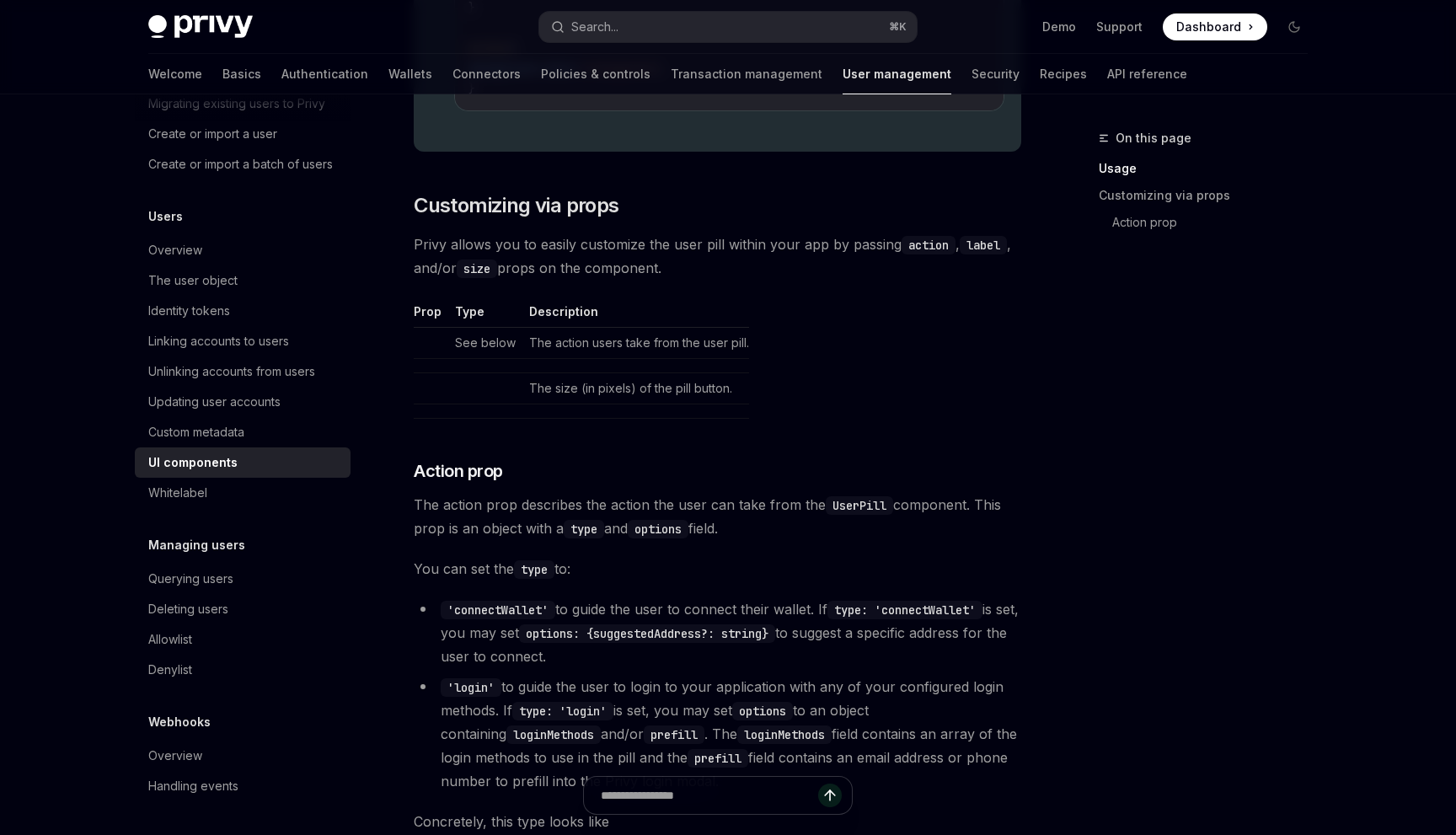
scroll to position [2260, 0]
click at [225, 490] on div "Whitelabel" at bounding box center [244, 493] width 192 height 21
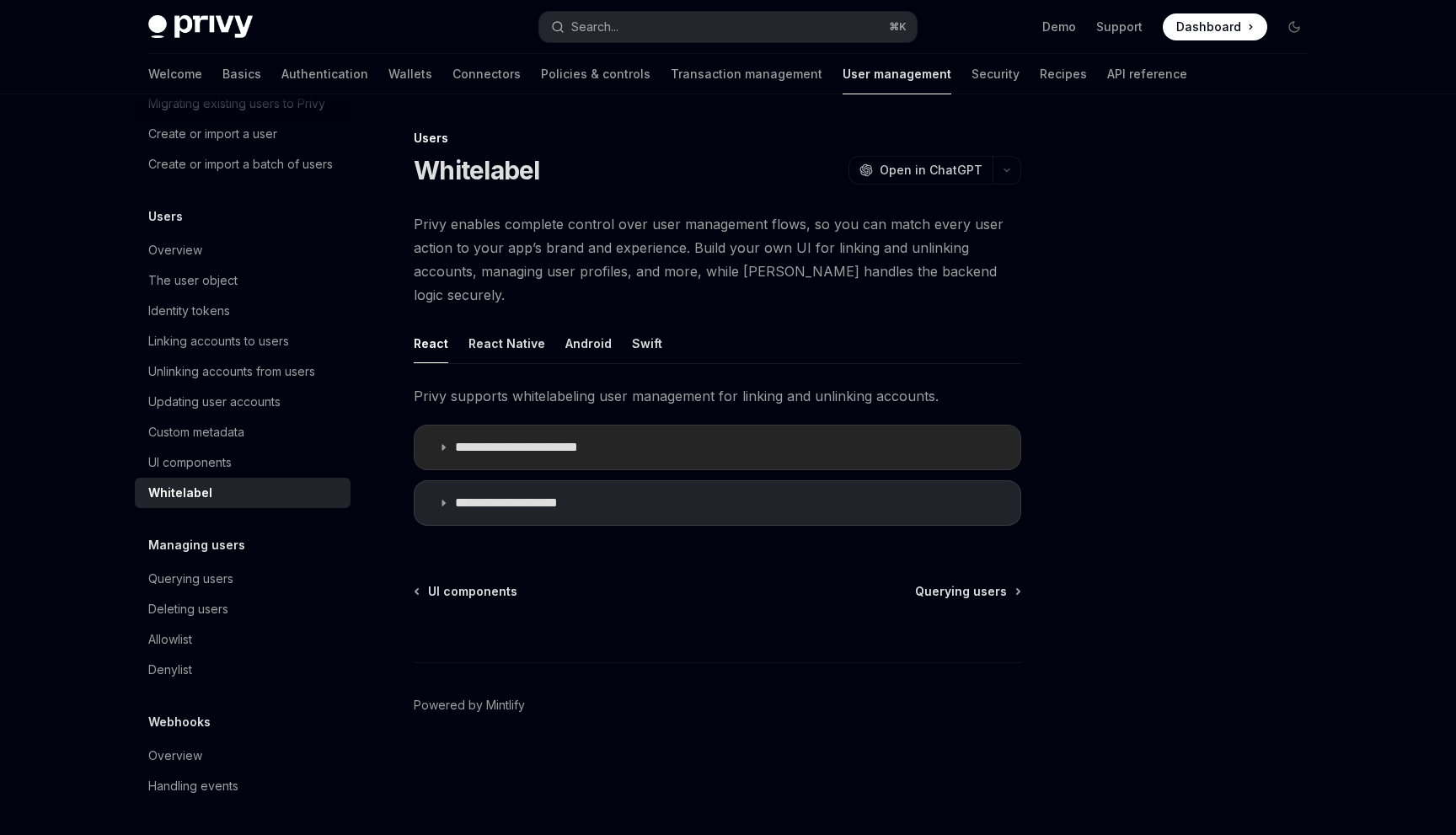
click at [594, 439] on p "**********" at bounding box center [533, 447] width 156 height 17
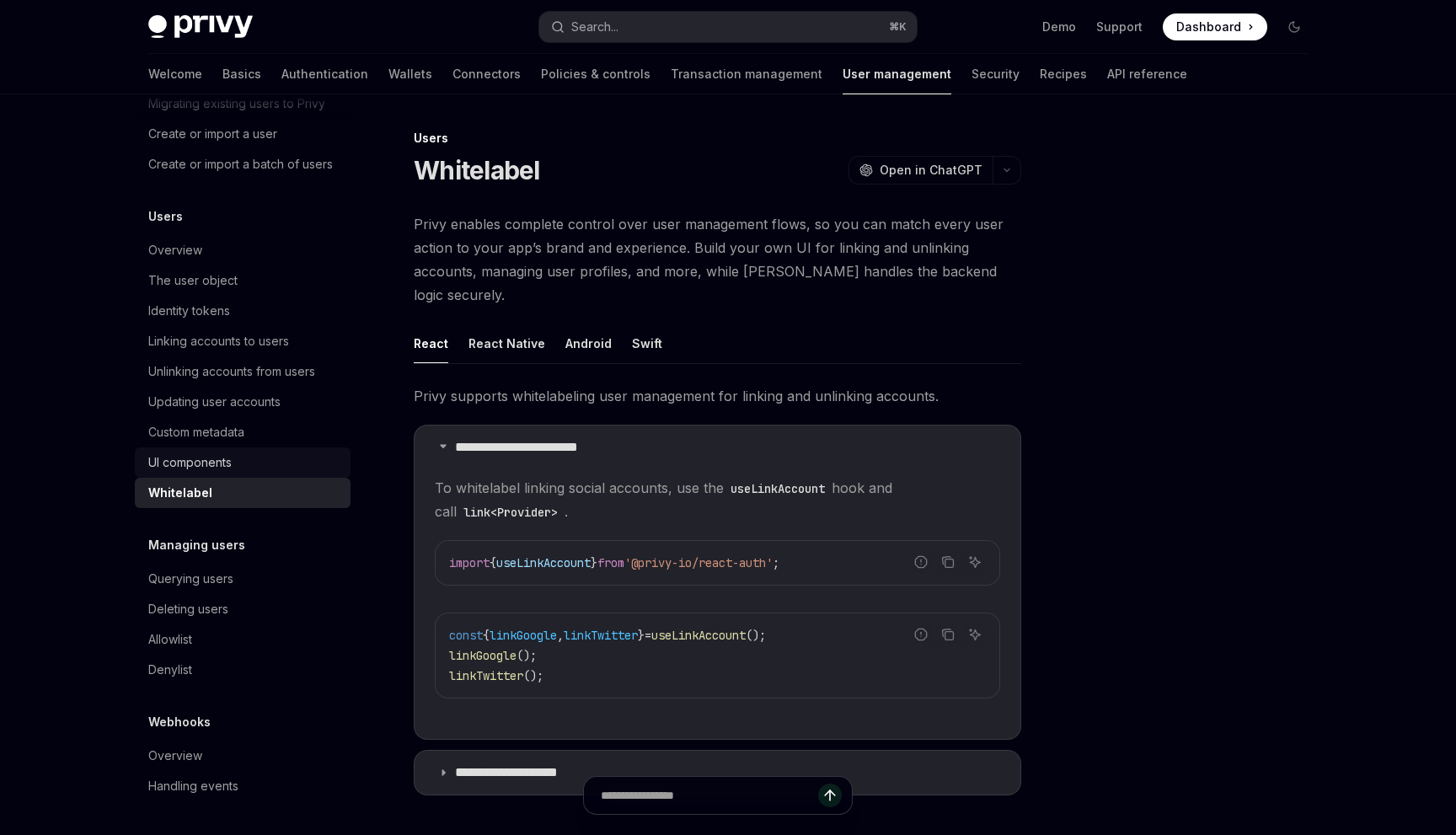
click at [259, 463] on div "UI components" at bounding box center [244, 463] width 192 height 21
type textarea "*"
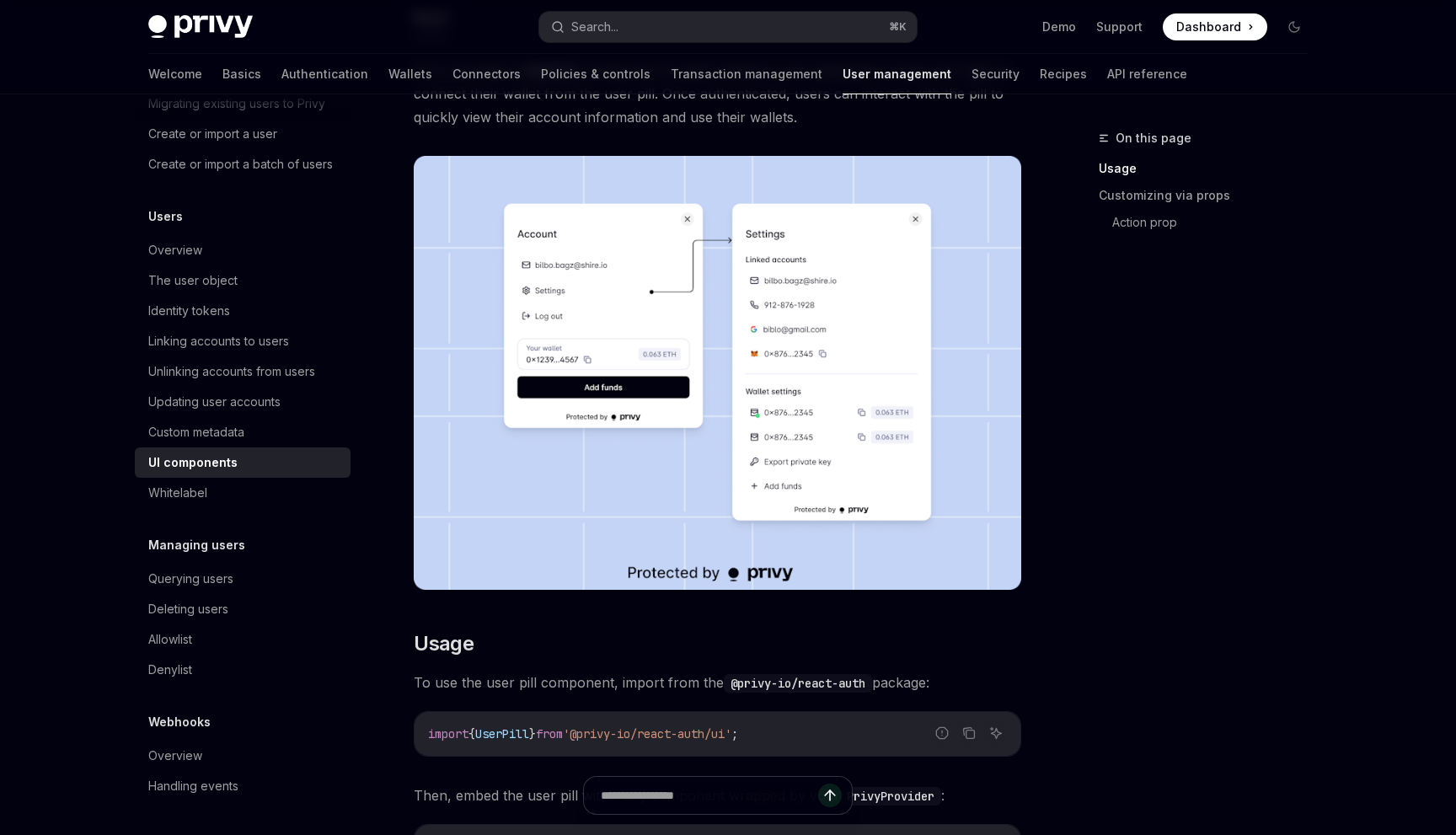
scroll to position [214, 0]
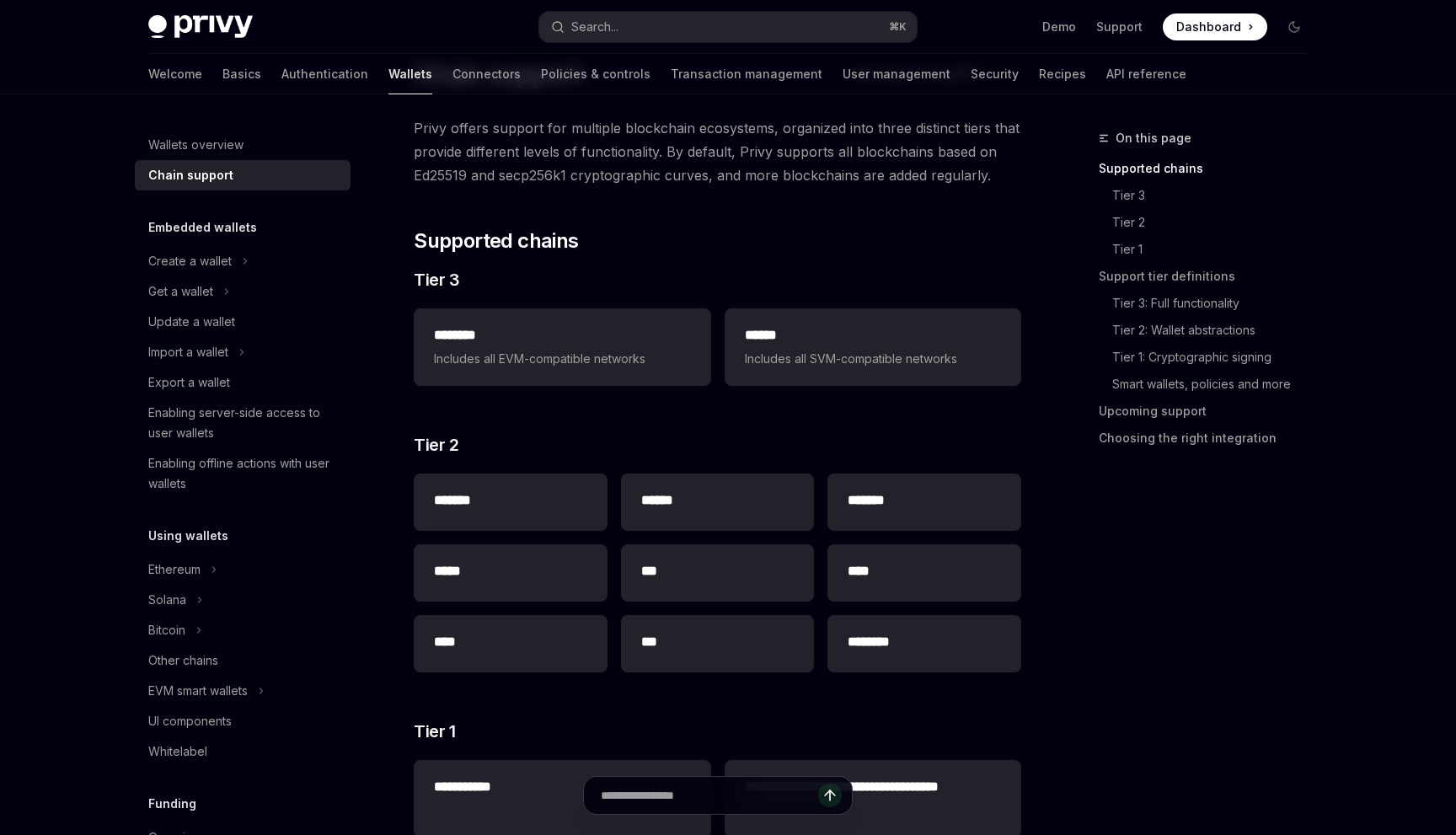
scroll to position [107, 0]
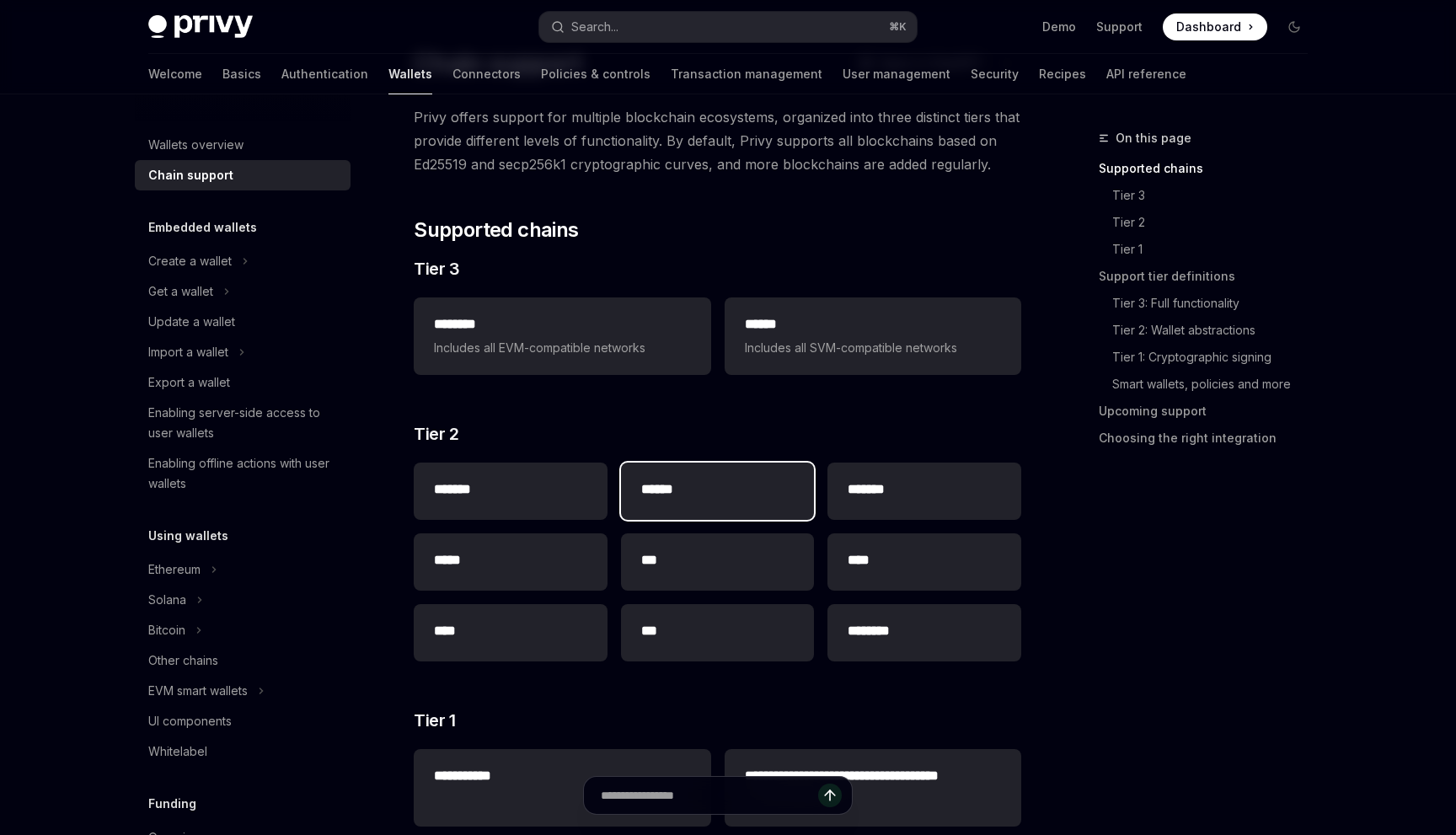
click at [653, 483] on h2 "******" at bounding box center [719, 489] width 154 height 21
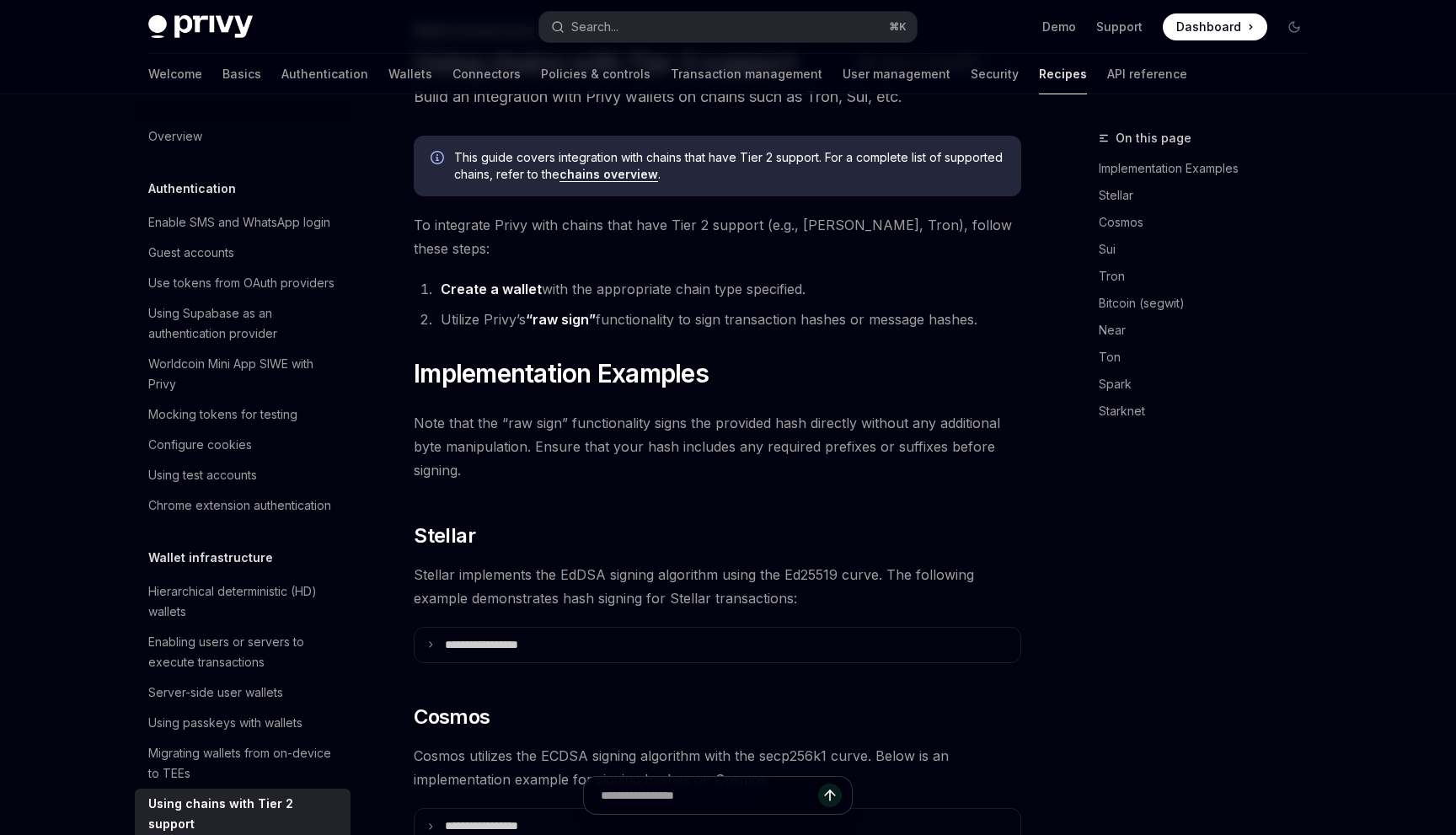
scroll to position [660, 0]
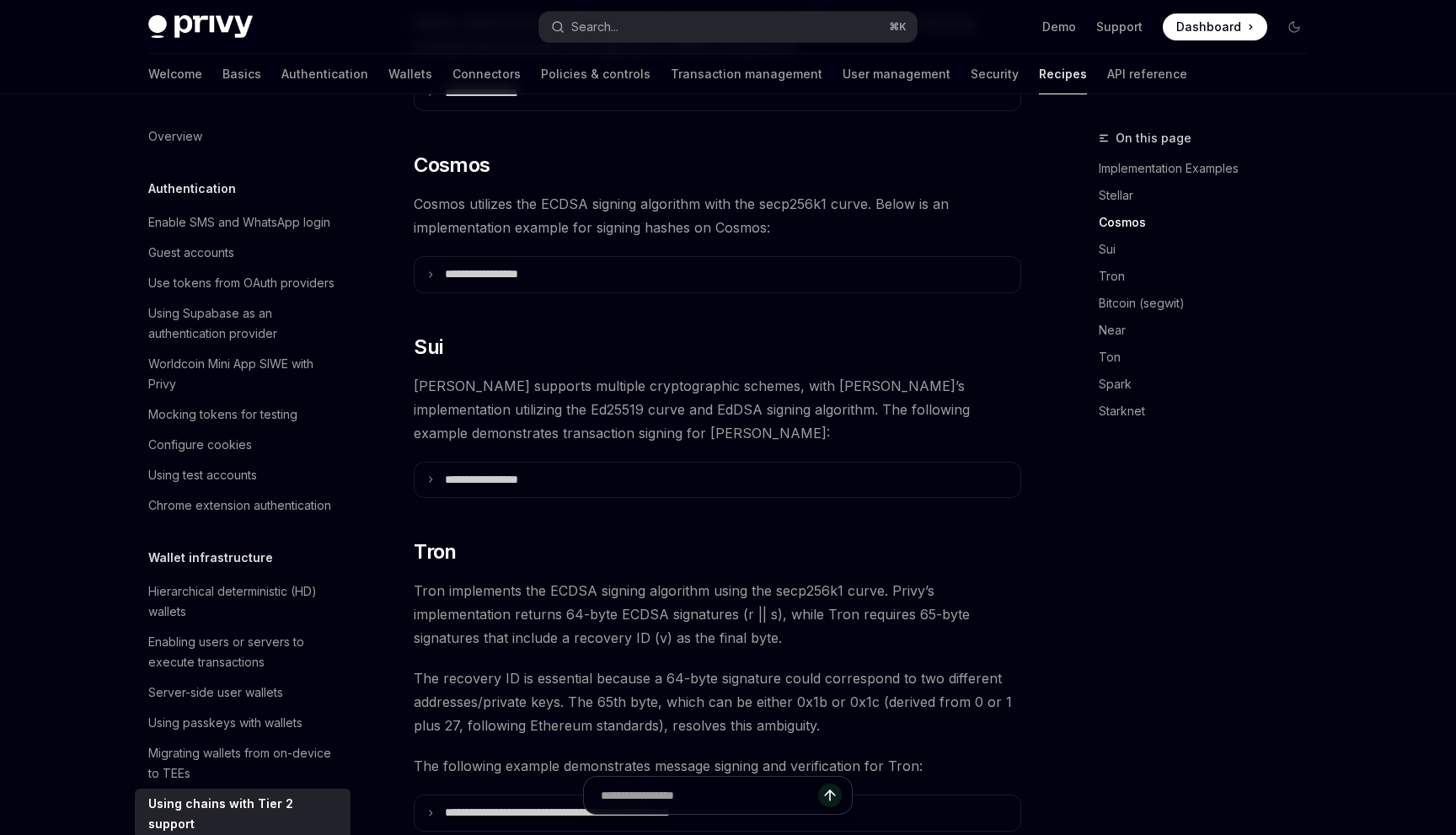
type textarea "*"
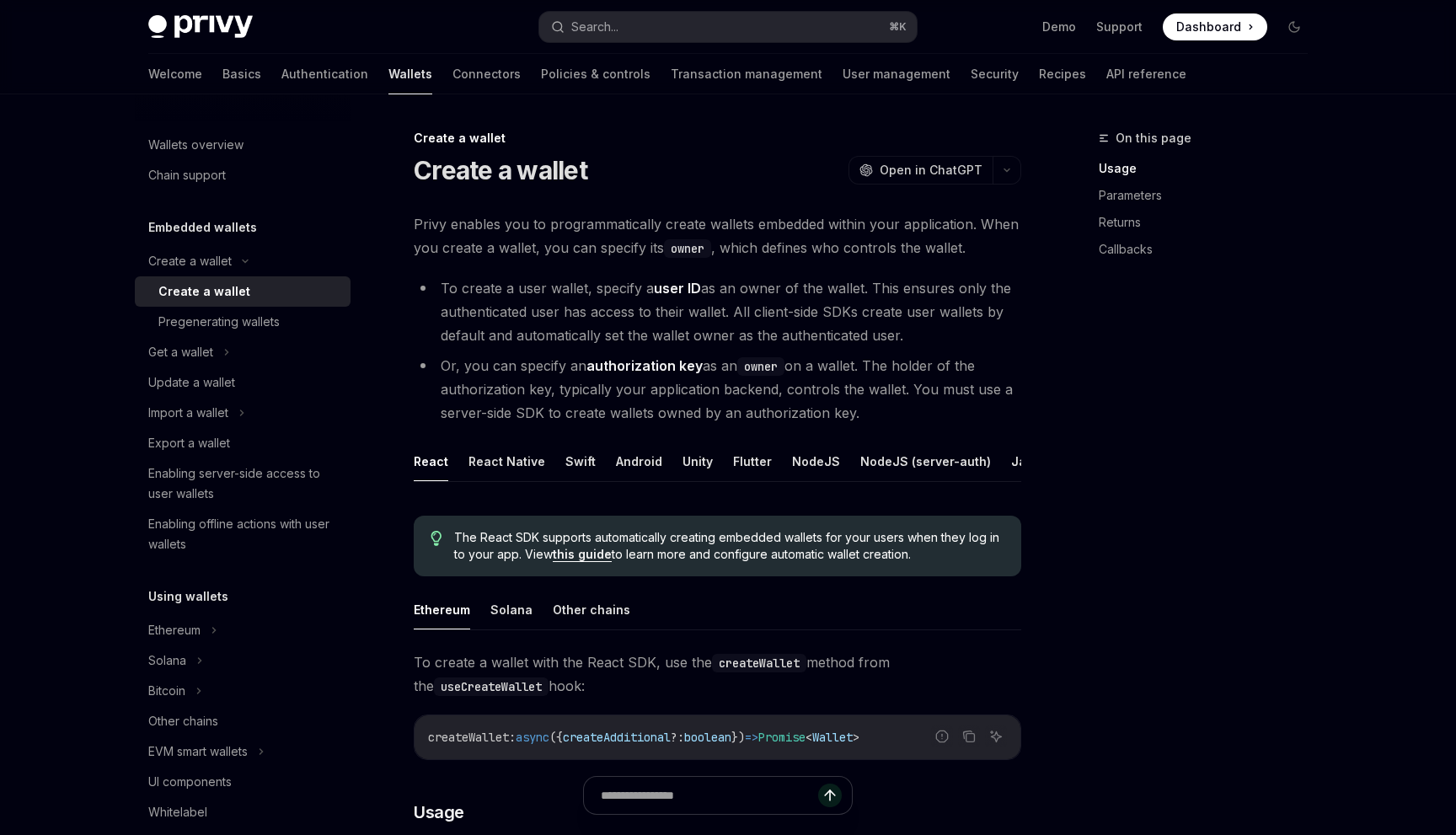
click at [565, 561] on link "this guide" at bounding box center [583, 554] width 59 height 15
type textarea "*"
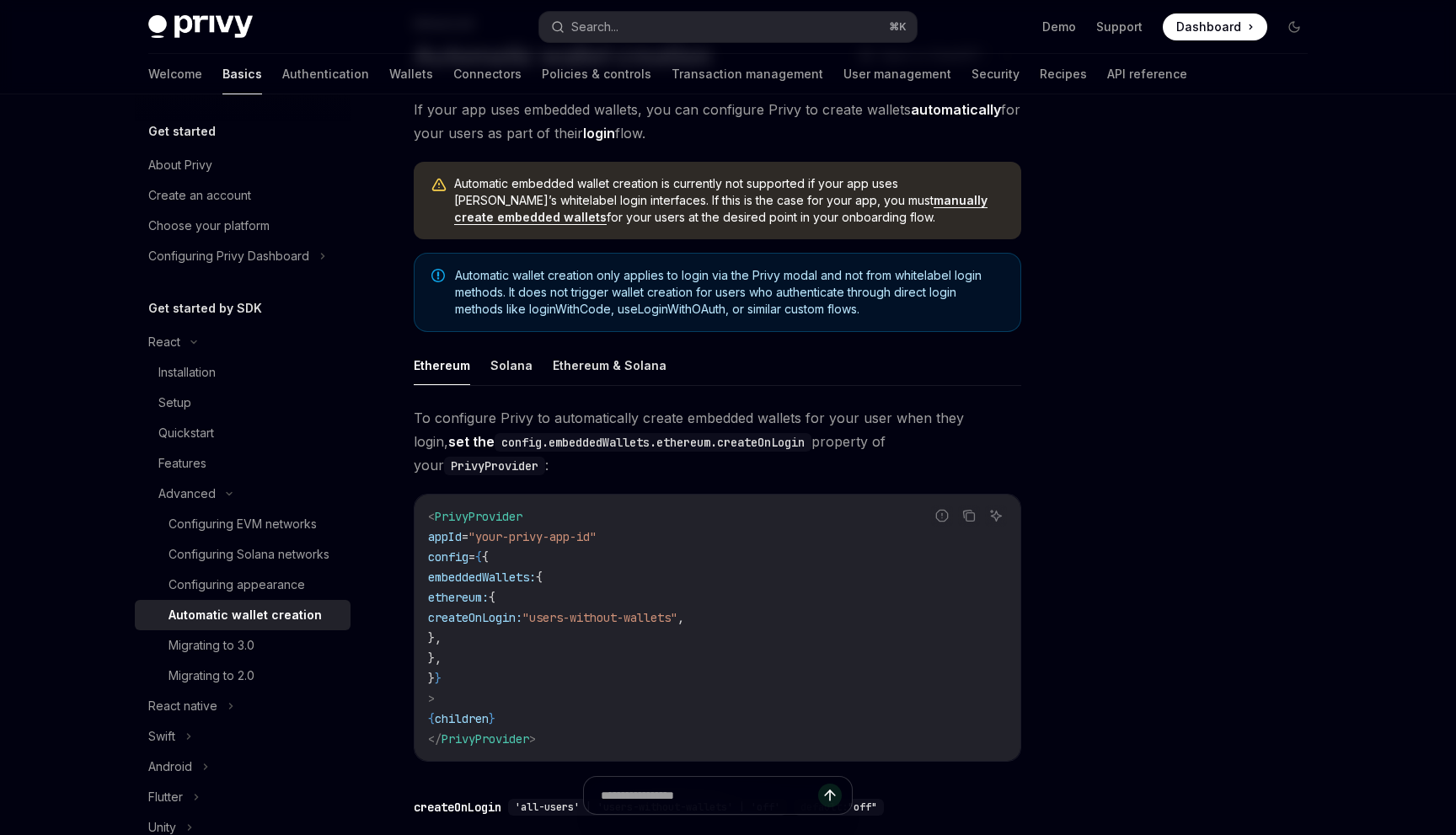
scroll to position [207, 0]
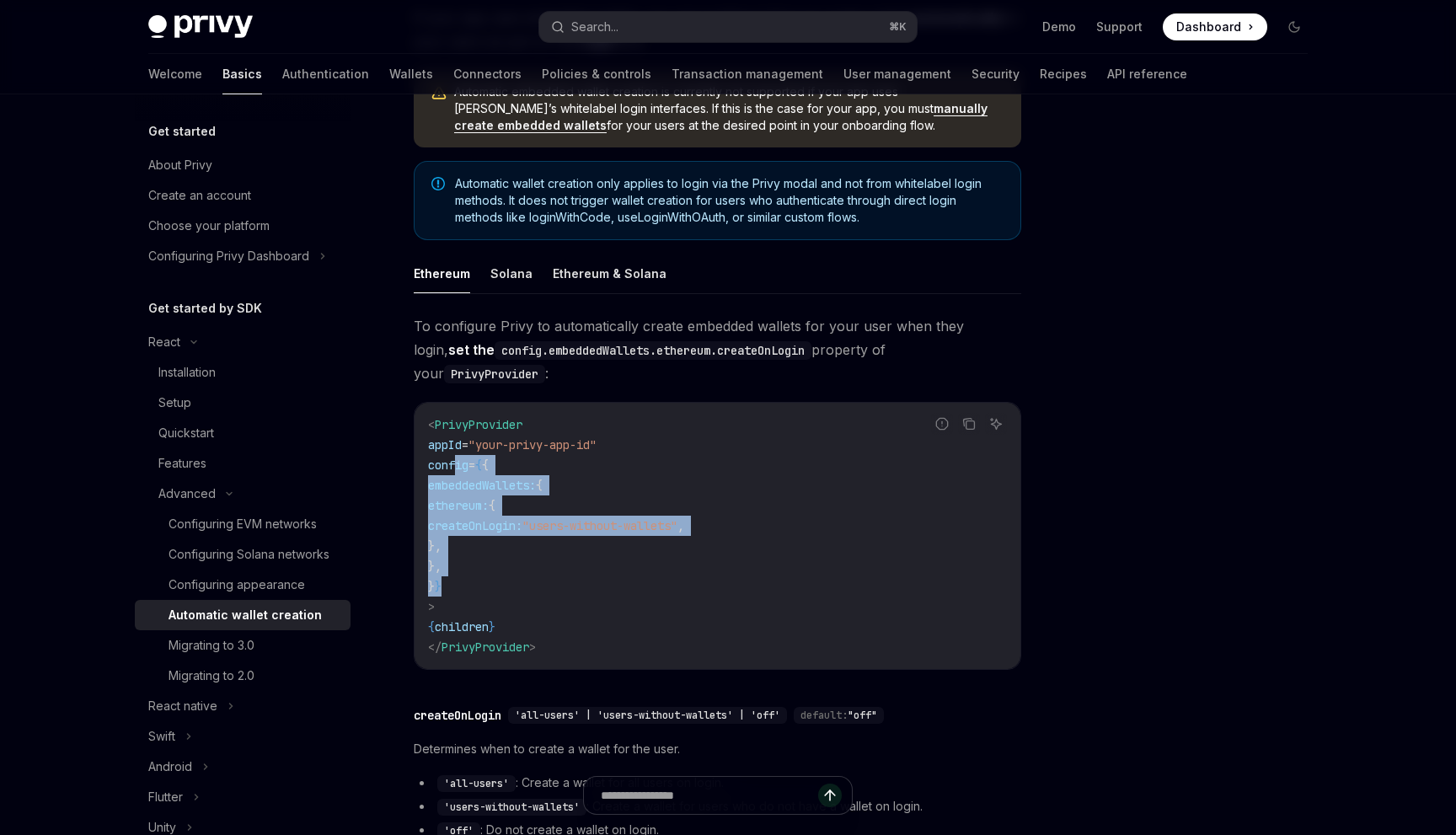
drag, startPoint x: 477, startPoint y: 561, endPoint x: 458, endPoint y: 448, distance: 114.6
click at [458, 448] on code "< PrivyProvider appId = "your-privy-app-id" config = { { embeddedWallets: { eth…" at bounding box center [718, 536] width 579 height 243
copy code "config = { { embeddedWallets: { ethereum: { createOnLogin: "users-without-walle…"
click at [571, 28] on div "Search..." at bounding box center [595, 27] width 47 height 21
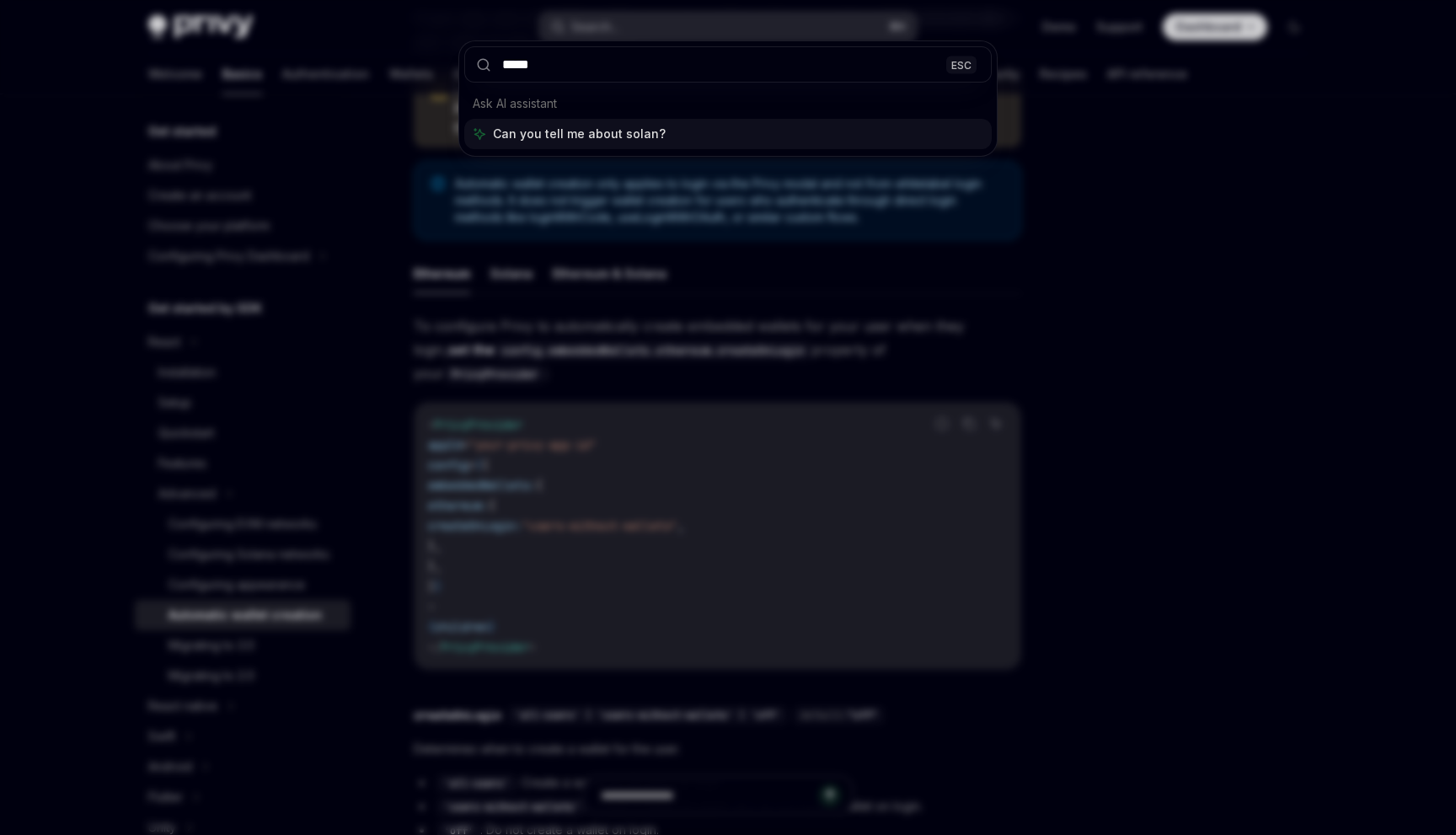
type input "******"
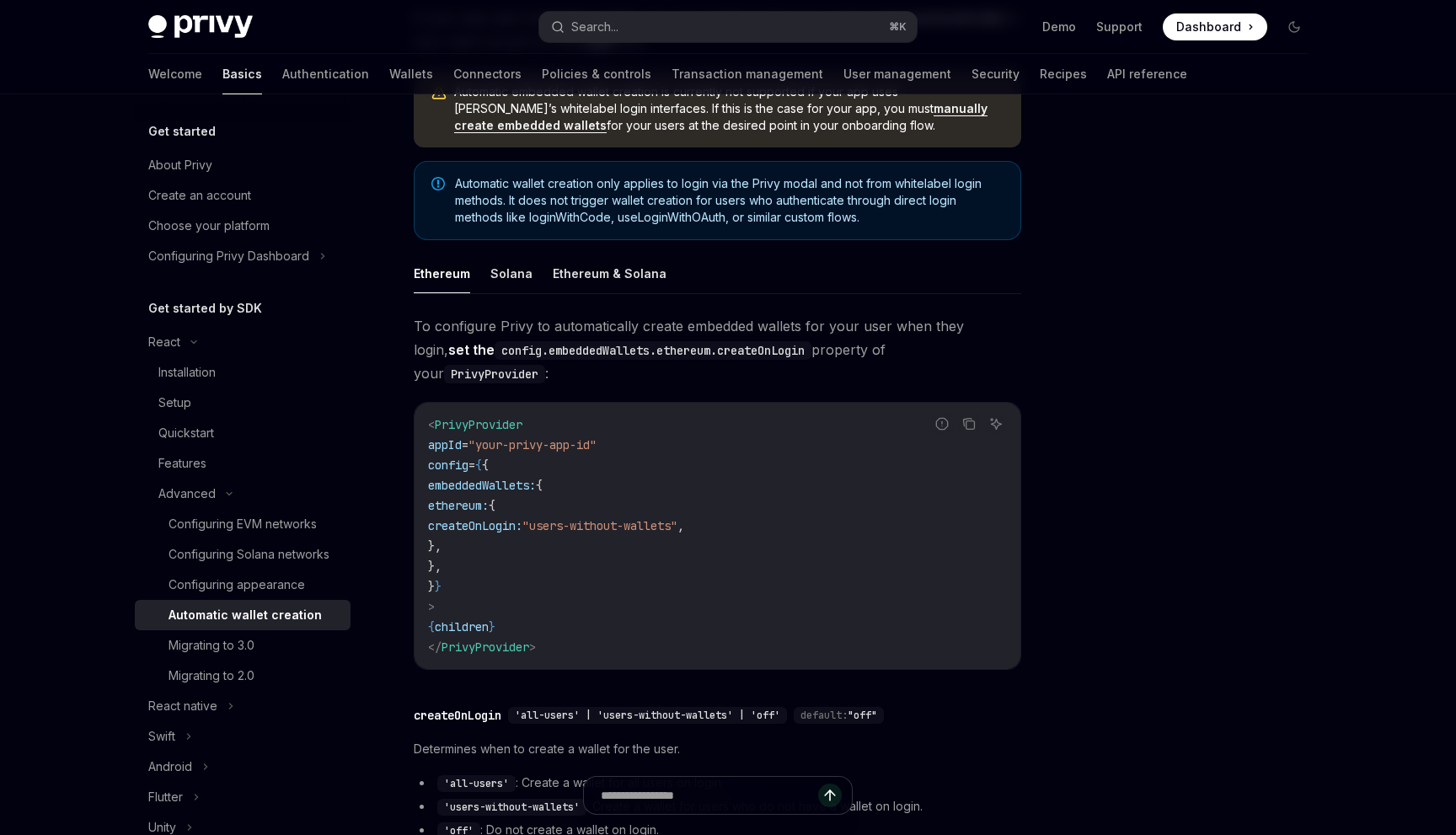
type textarea "*"
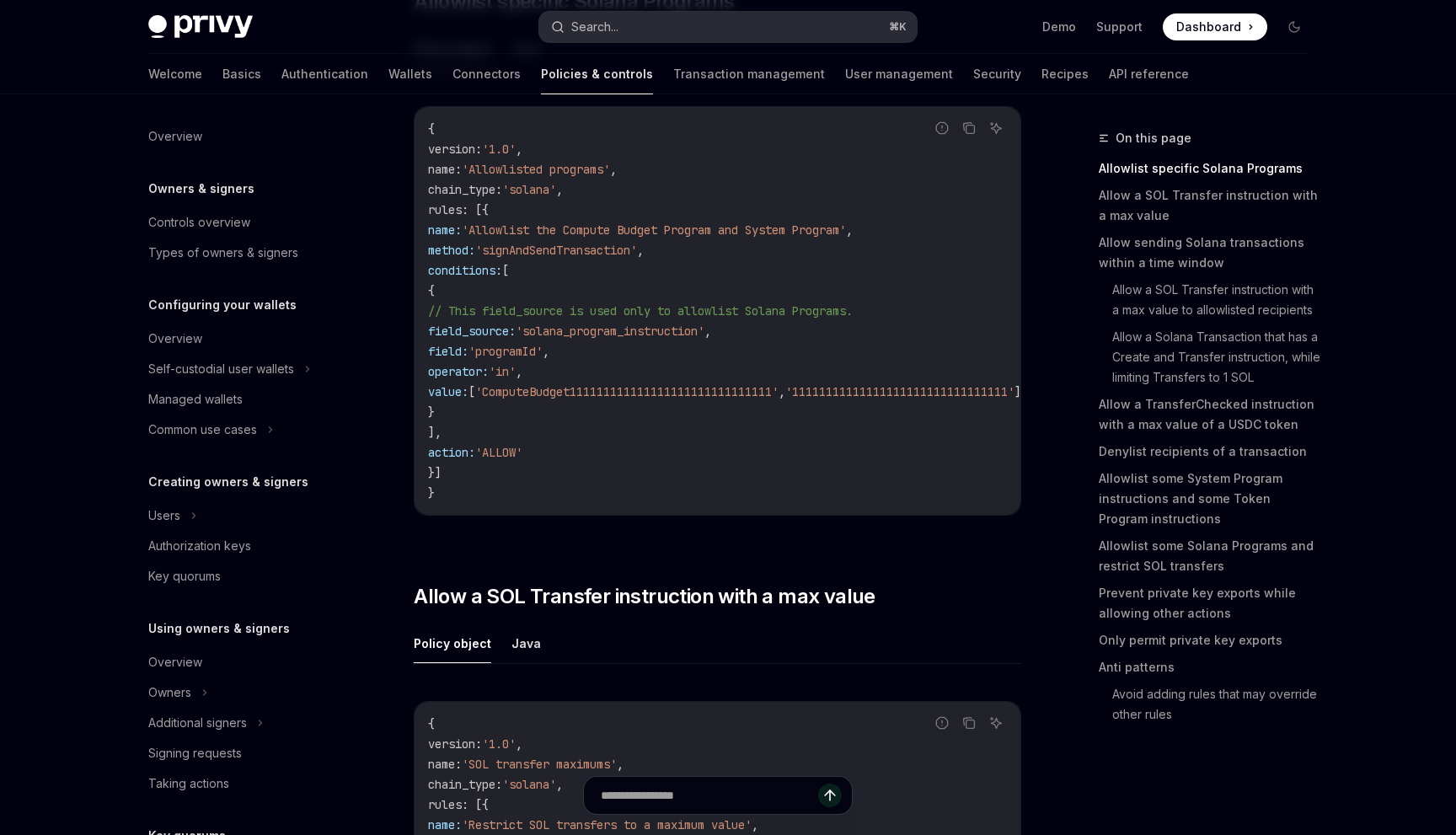
click at [637, 22] on button "Search... ⌘ K" at bounding box center [728, 27] width 378 height 31
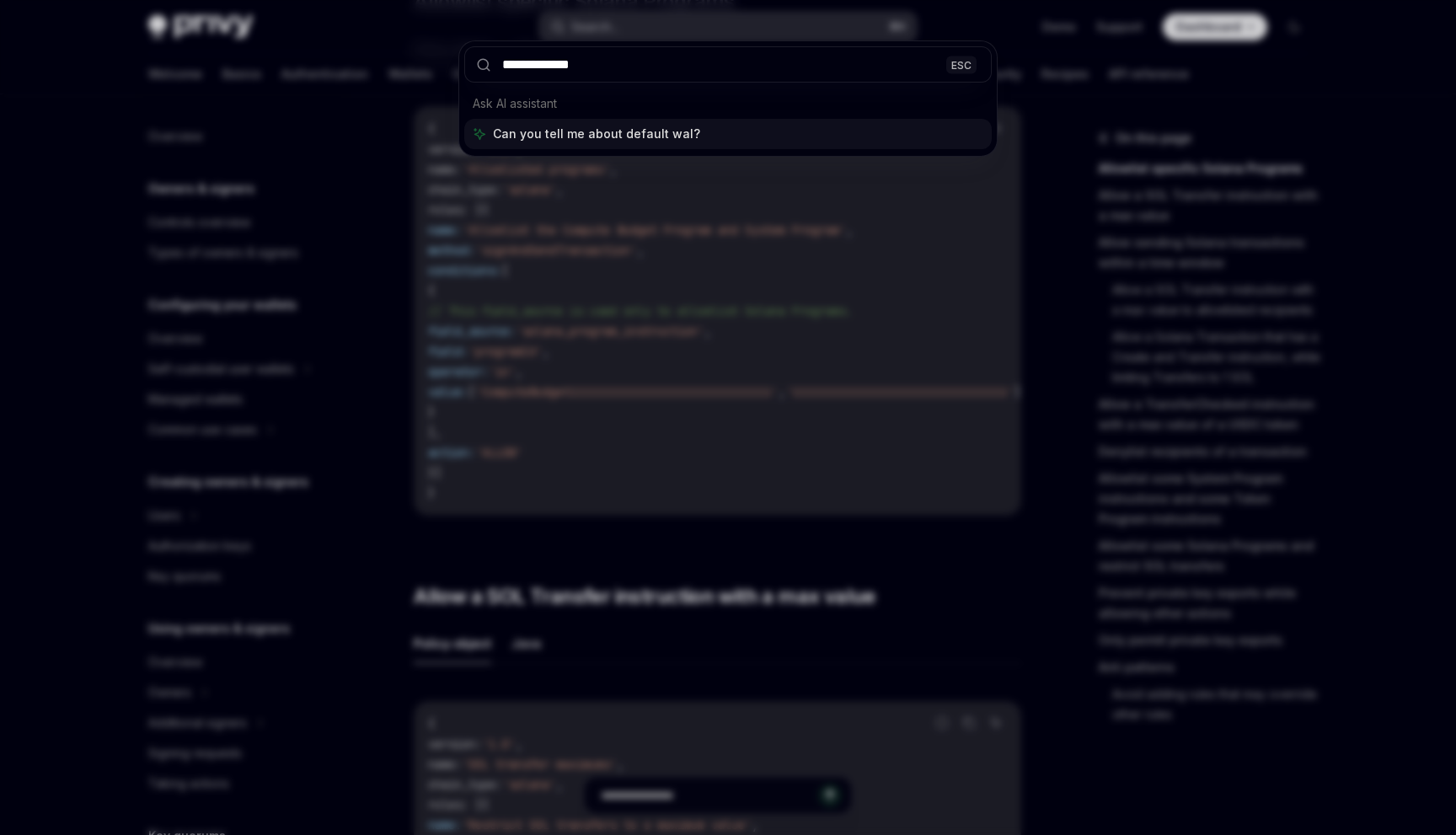
type input "**********"
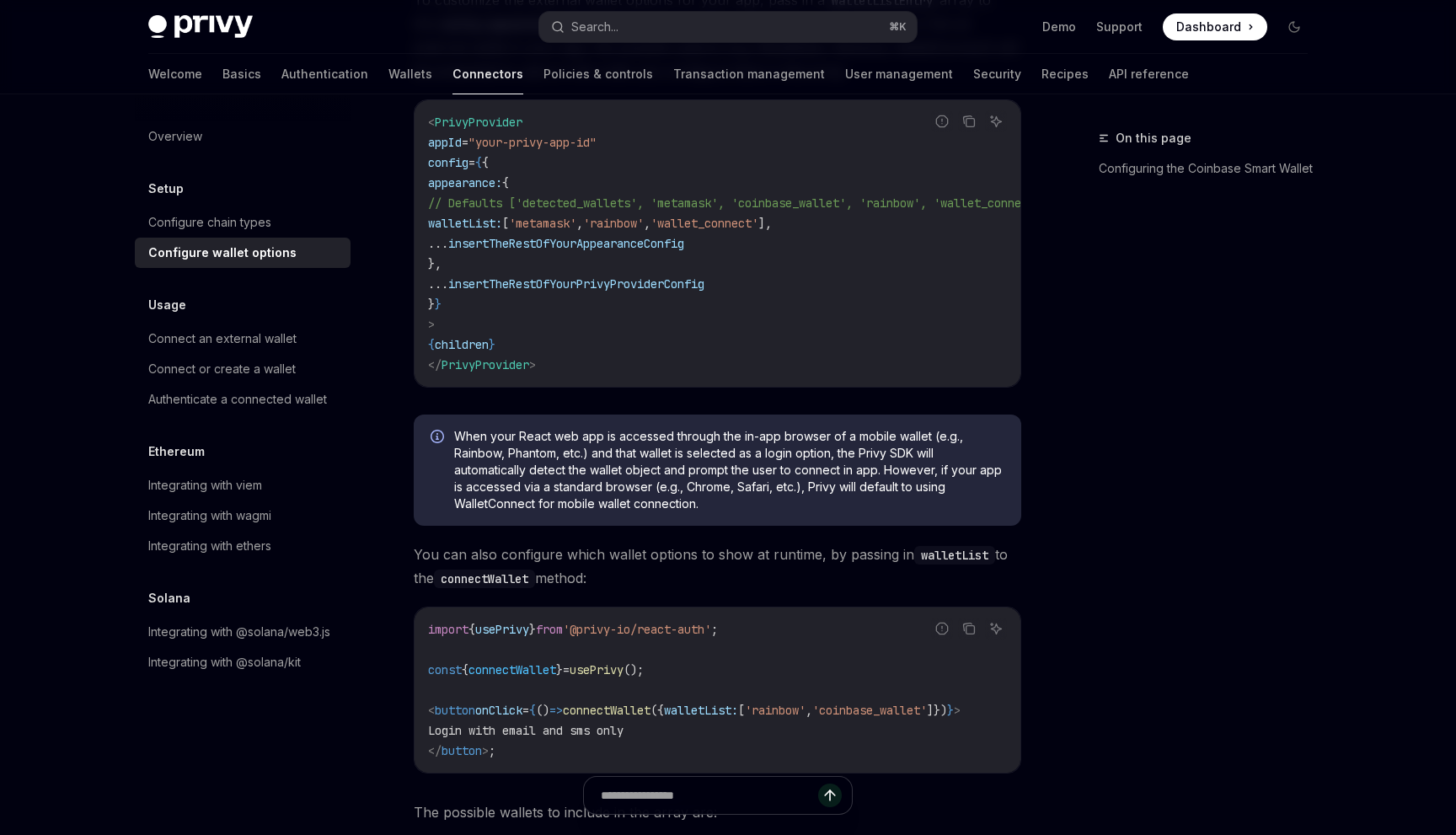
type textarea "*"
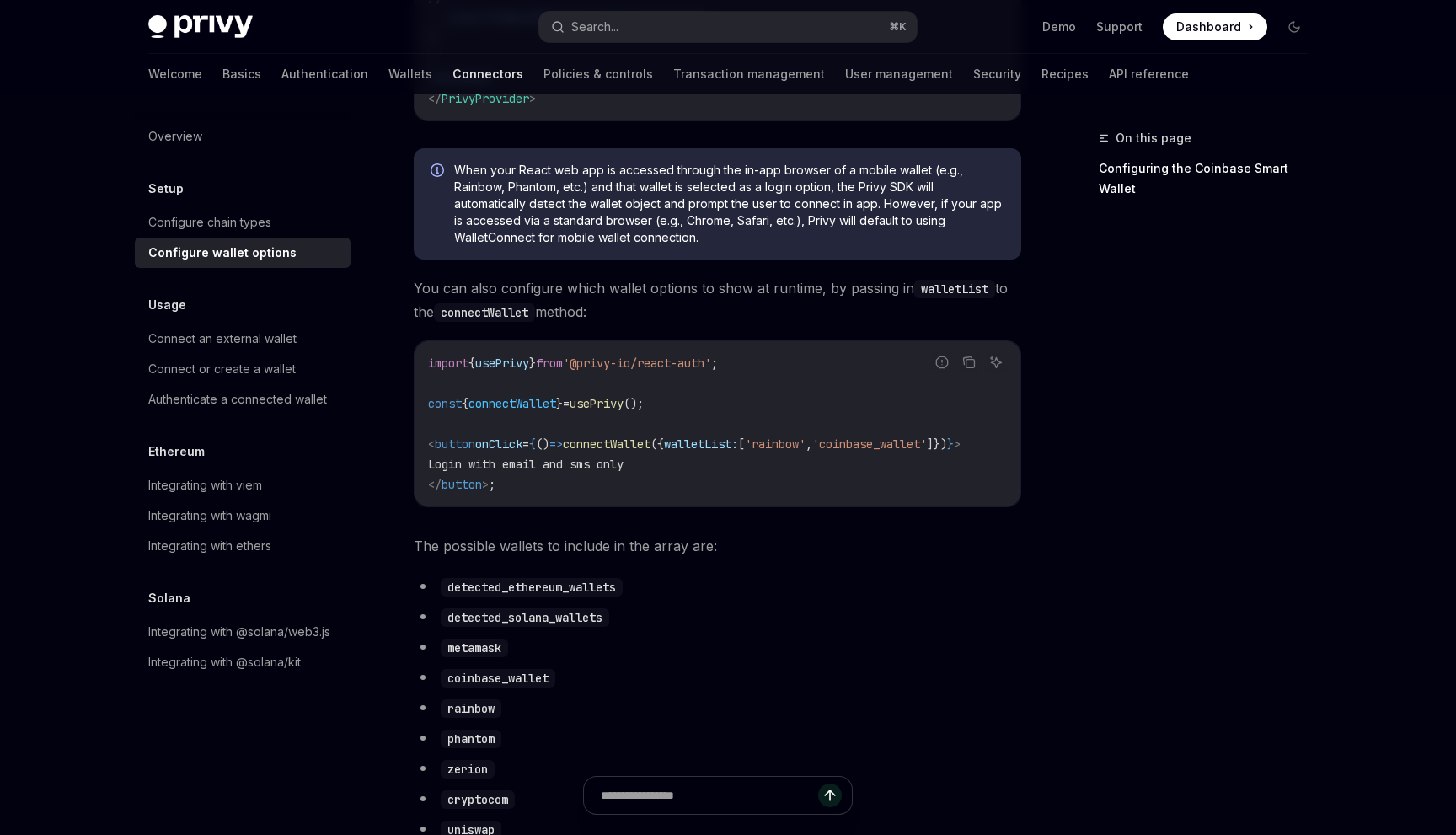
scroll to position [558, 0]
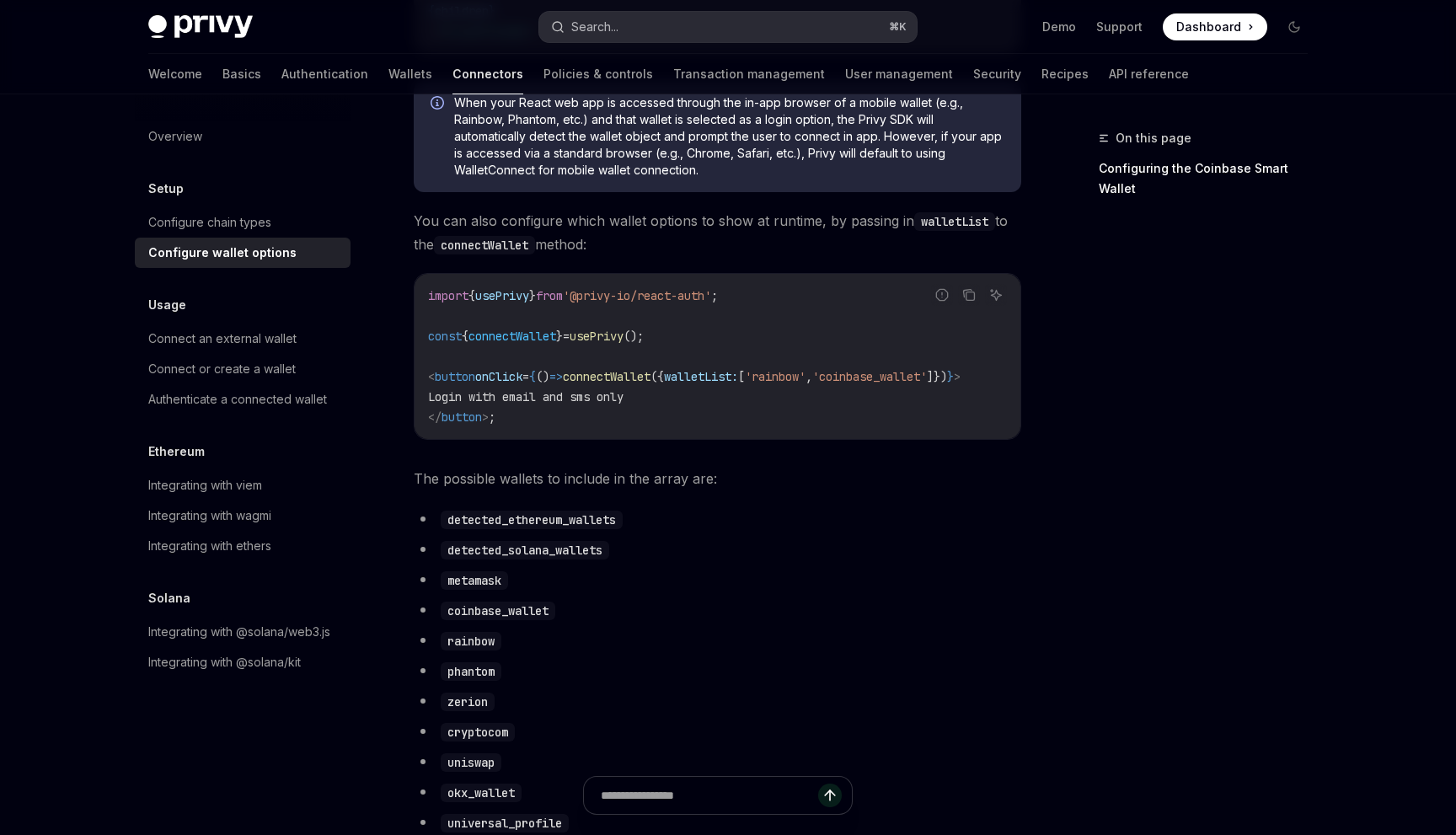
click at [684, 21] on button "Search... ⌘ K" at bounding box center [728, 27] width 378 height 31
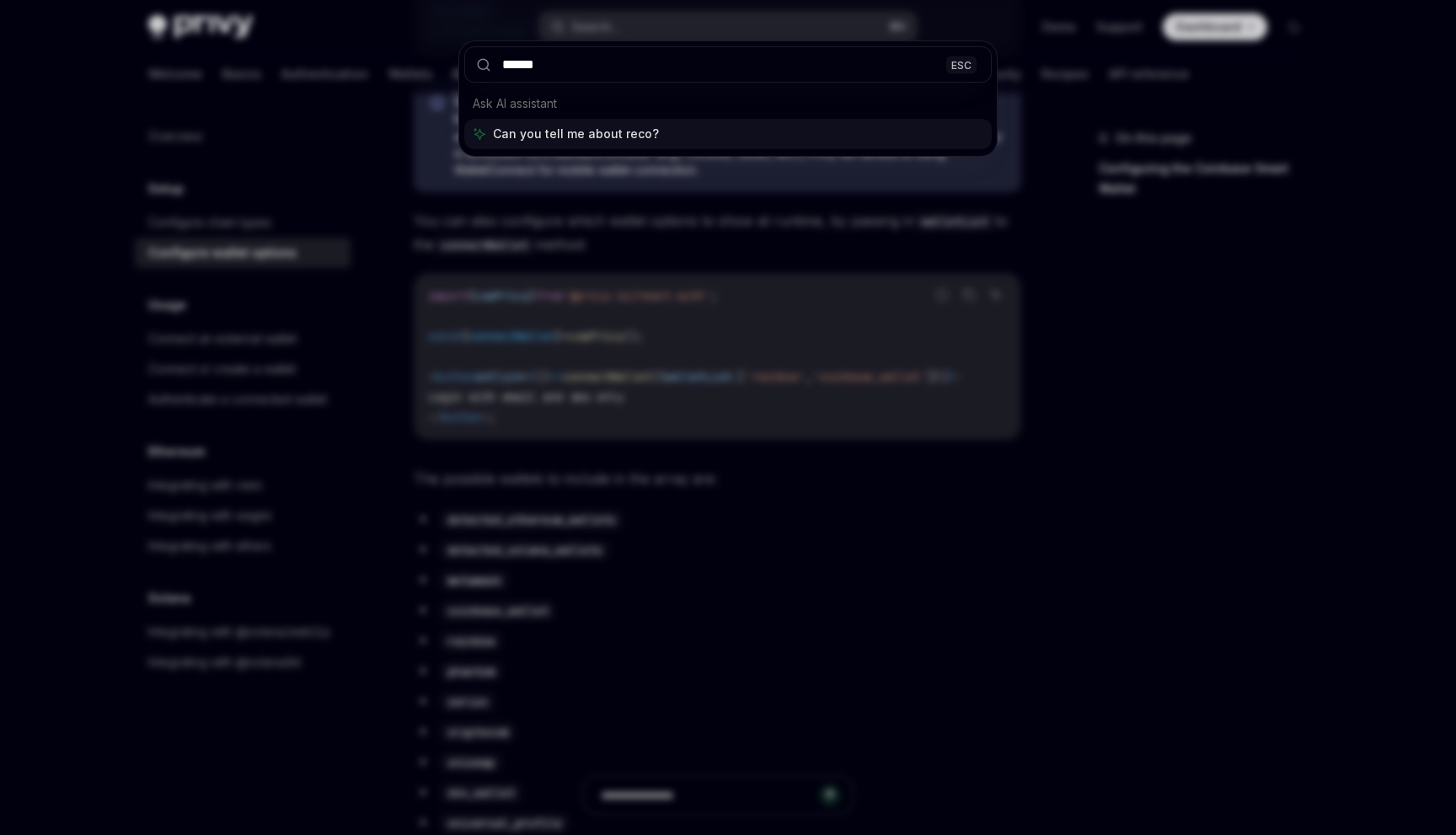
type input "*******"
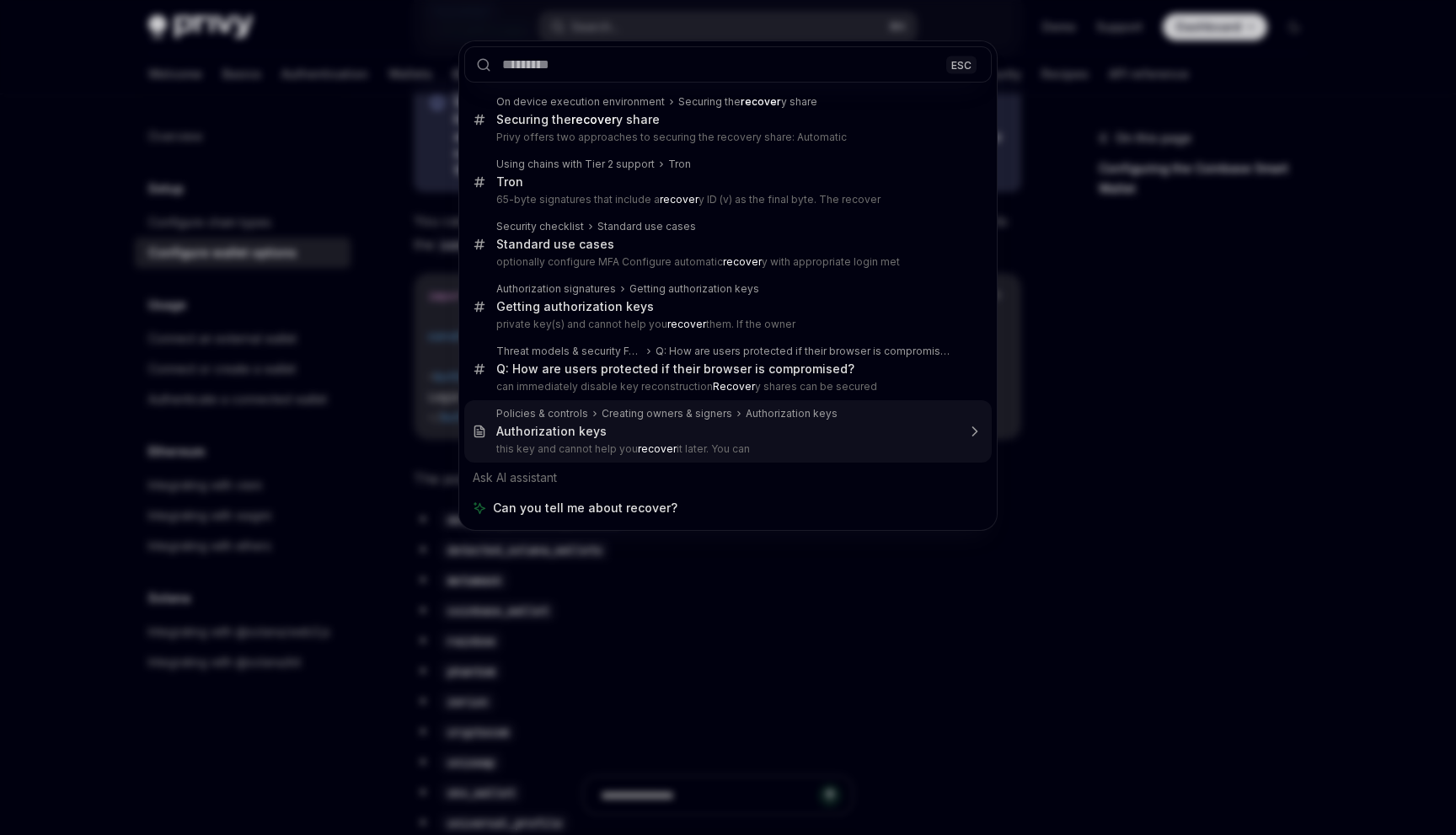
type textarea "*"
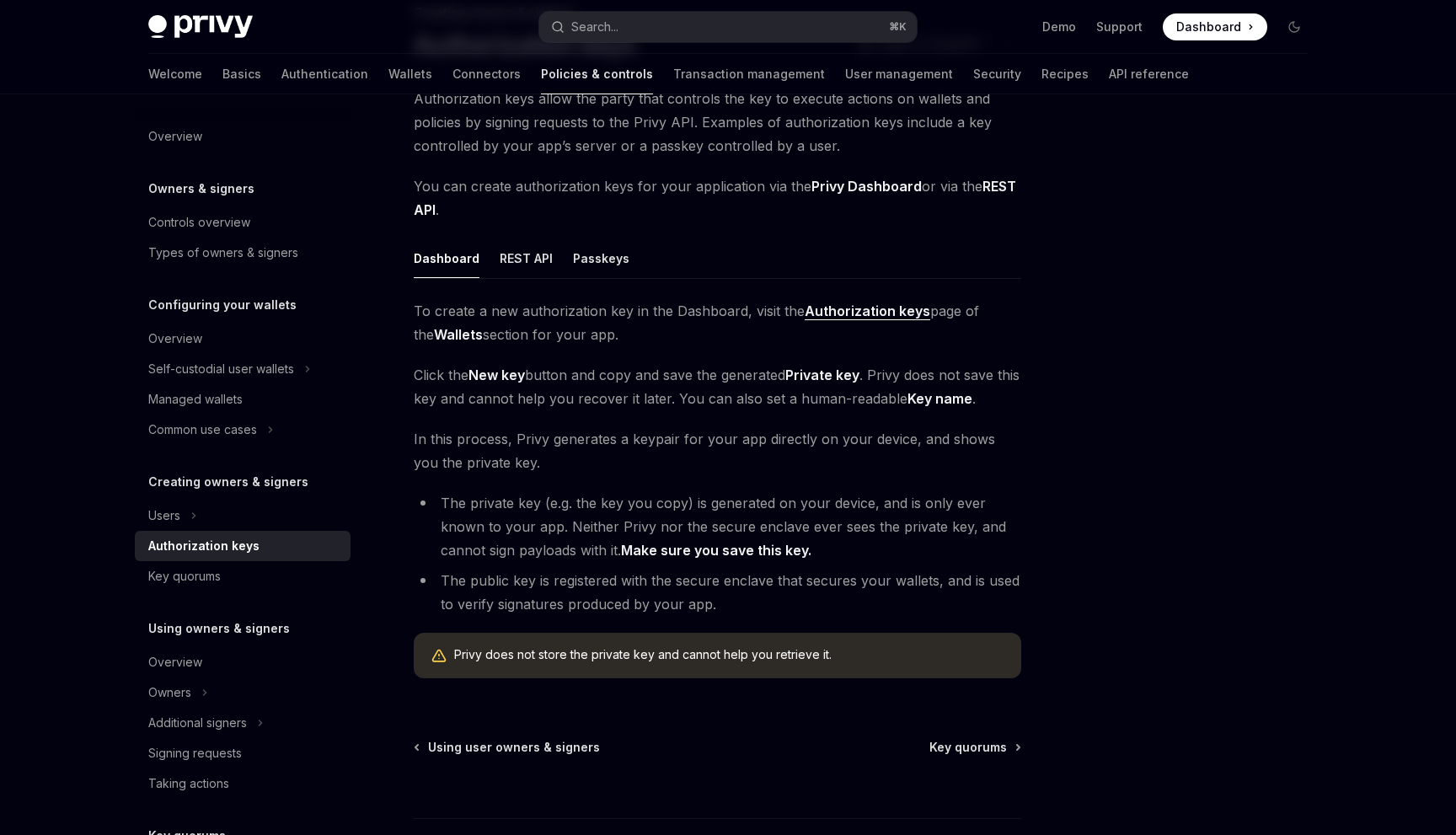
scroll to position [132, 0]
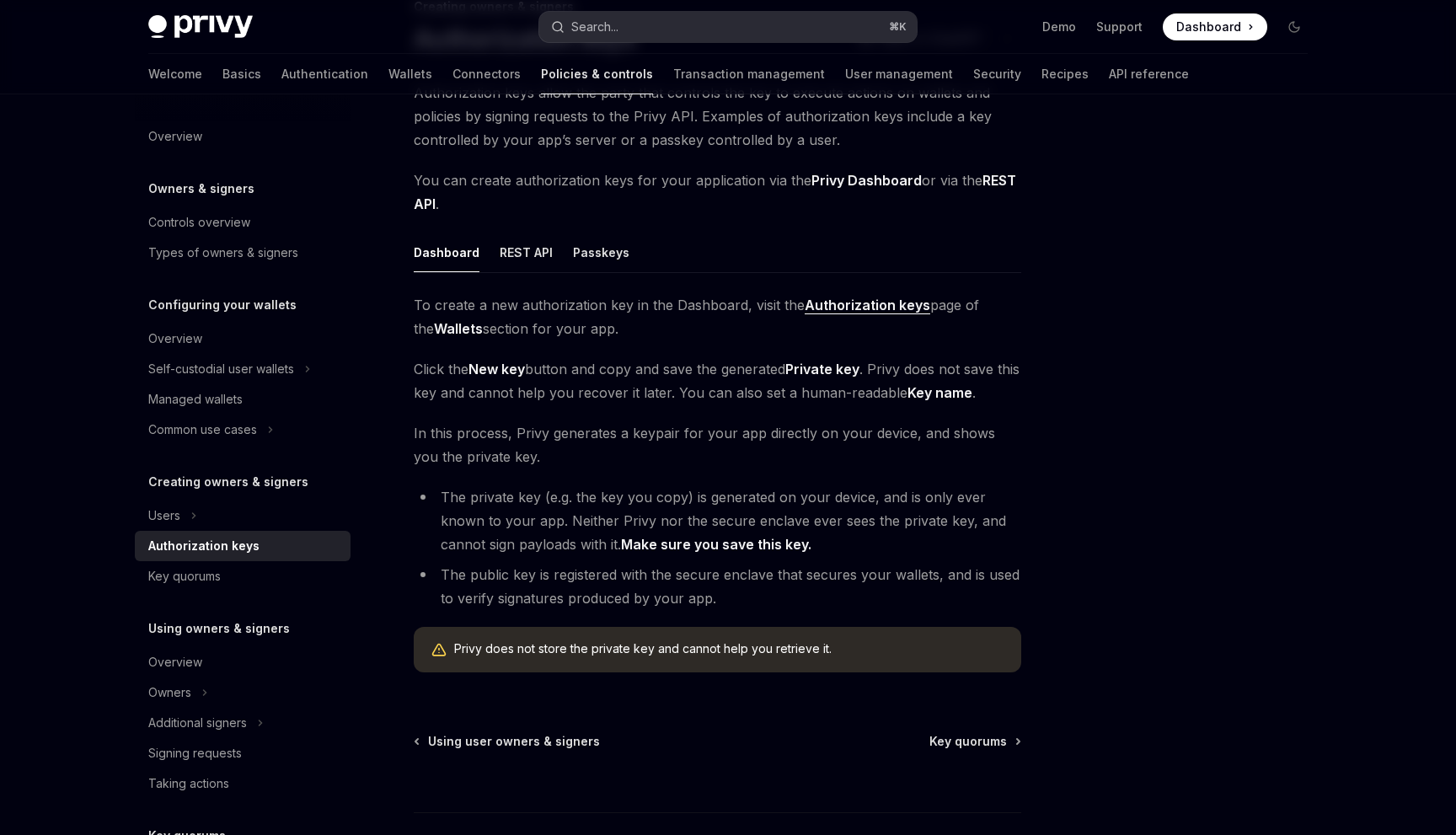
click at [620, 21] on button "Search... ⌘ K" at bounding box center [728, 27] width 378 height 31
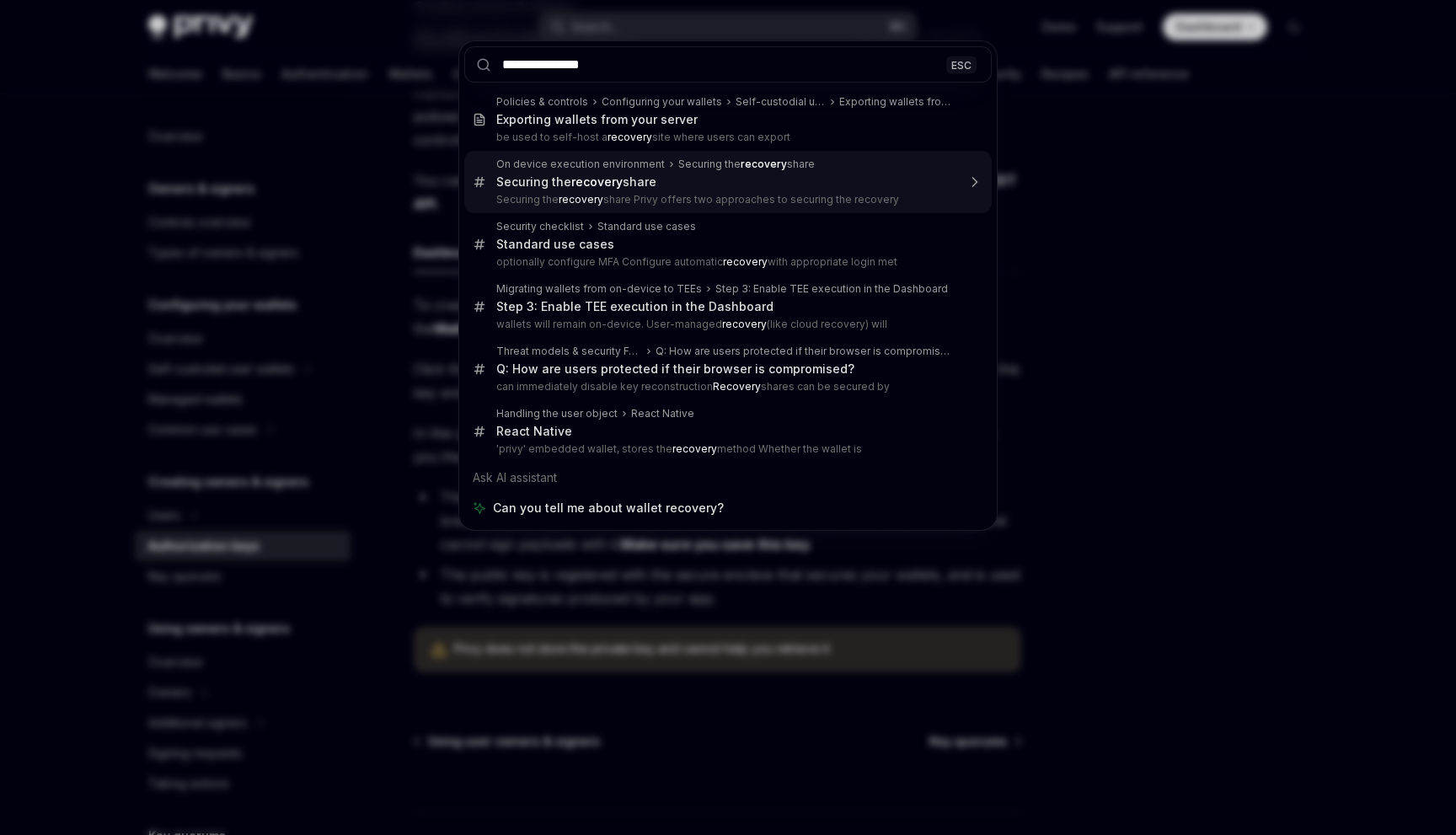
type input "**********"
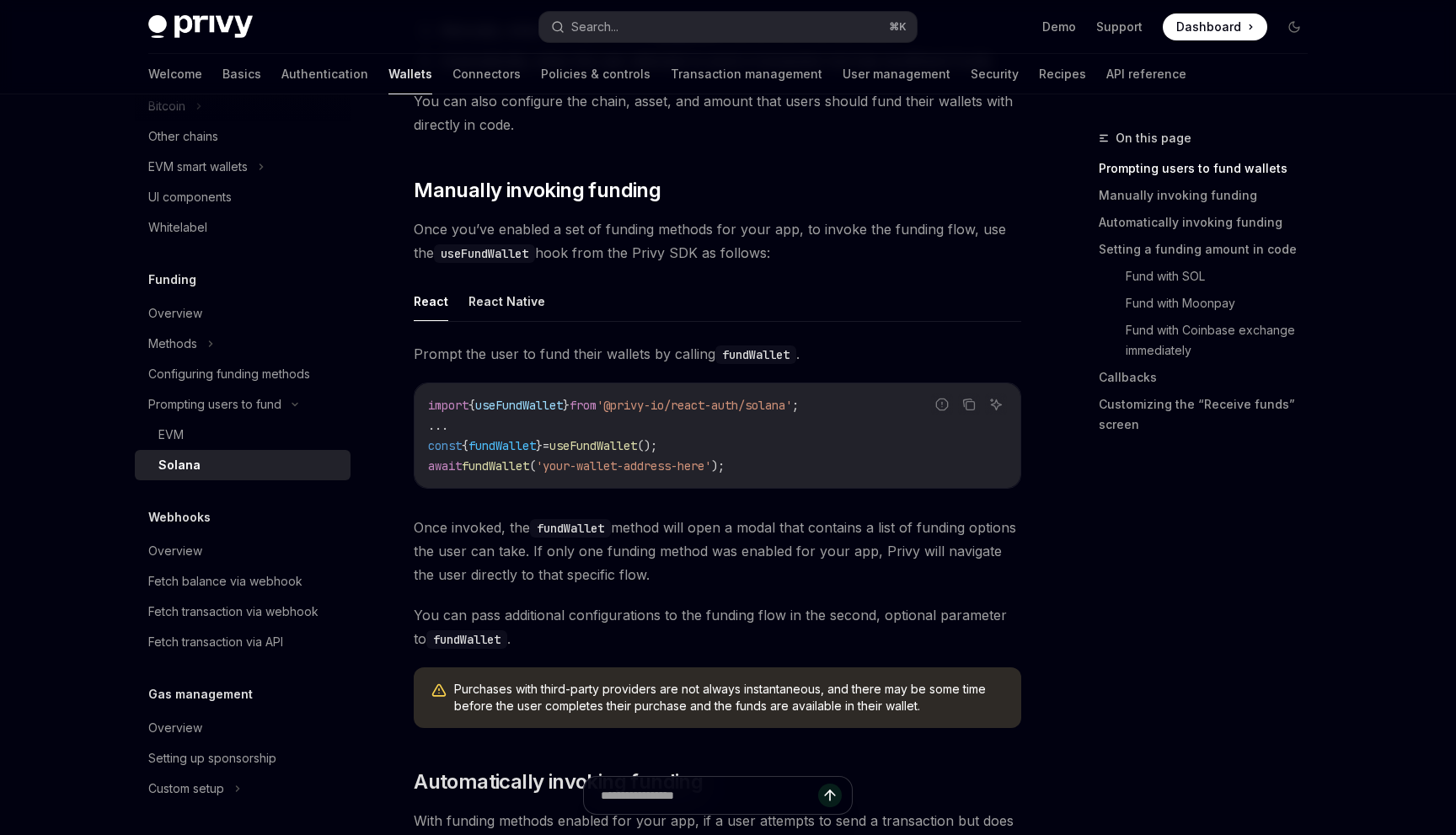
scroll to position [540, 0]
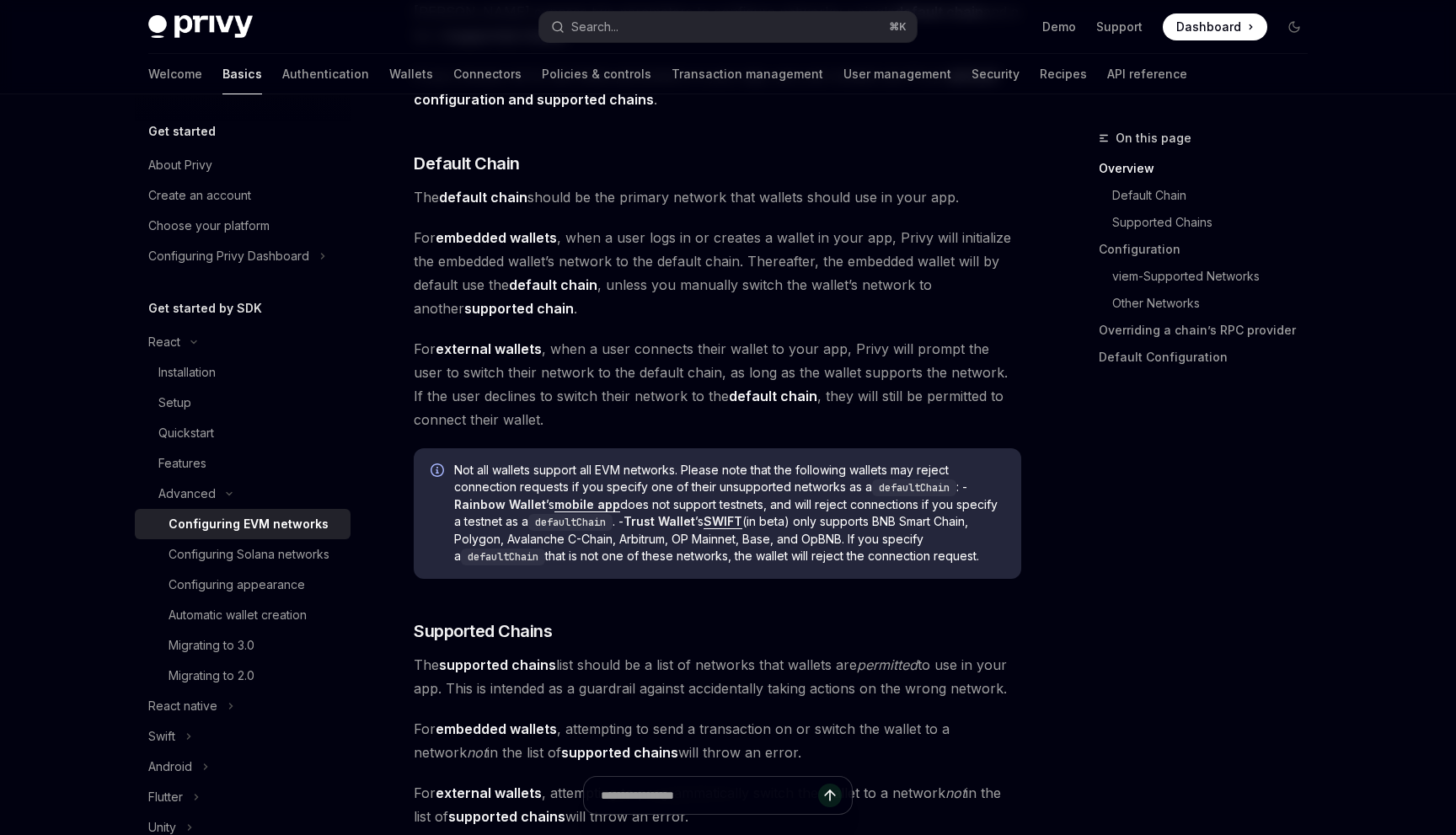
scroll to position [549, 0]
